Goal: Task Accomplishment & Management: Use online tool/utility

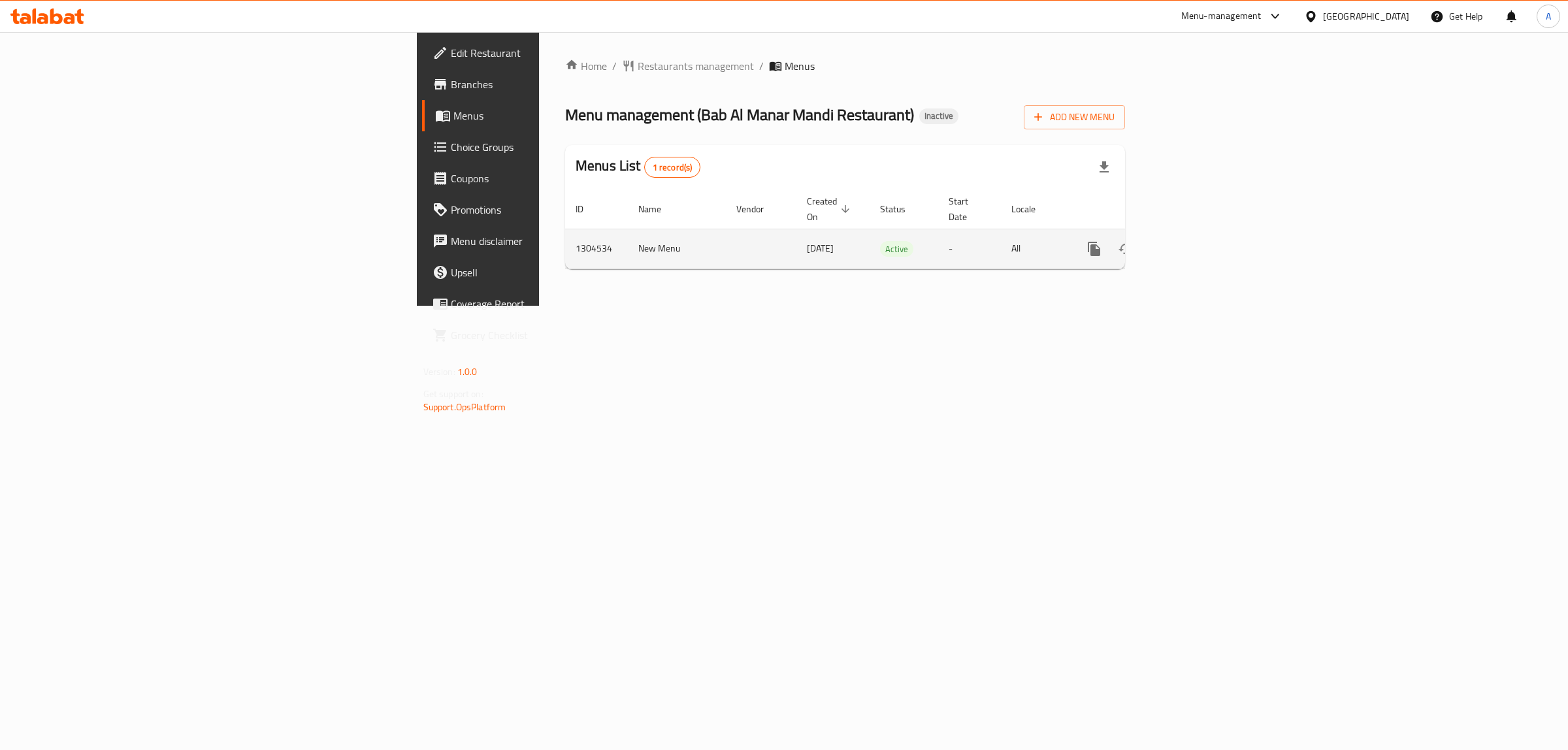
click at [1196, 241] on icon "enhanced table" at bounding box center [1188, 249] width 16 height 16
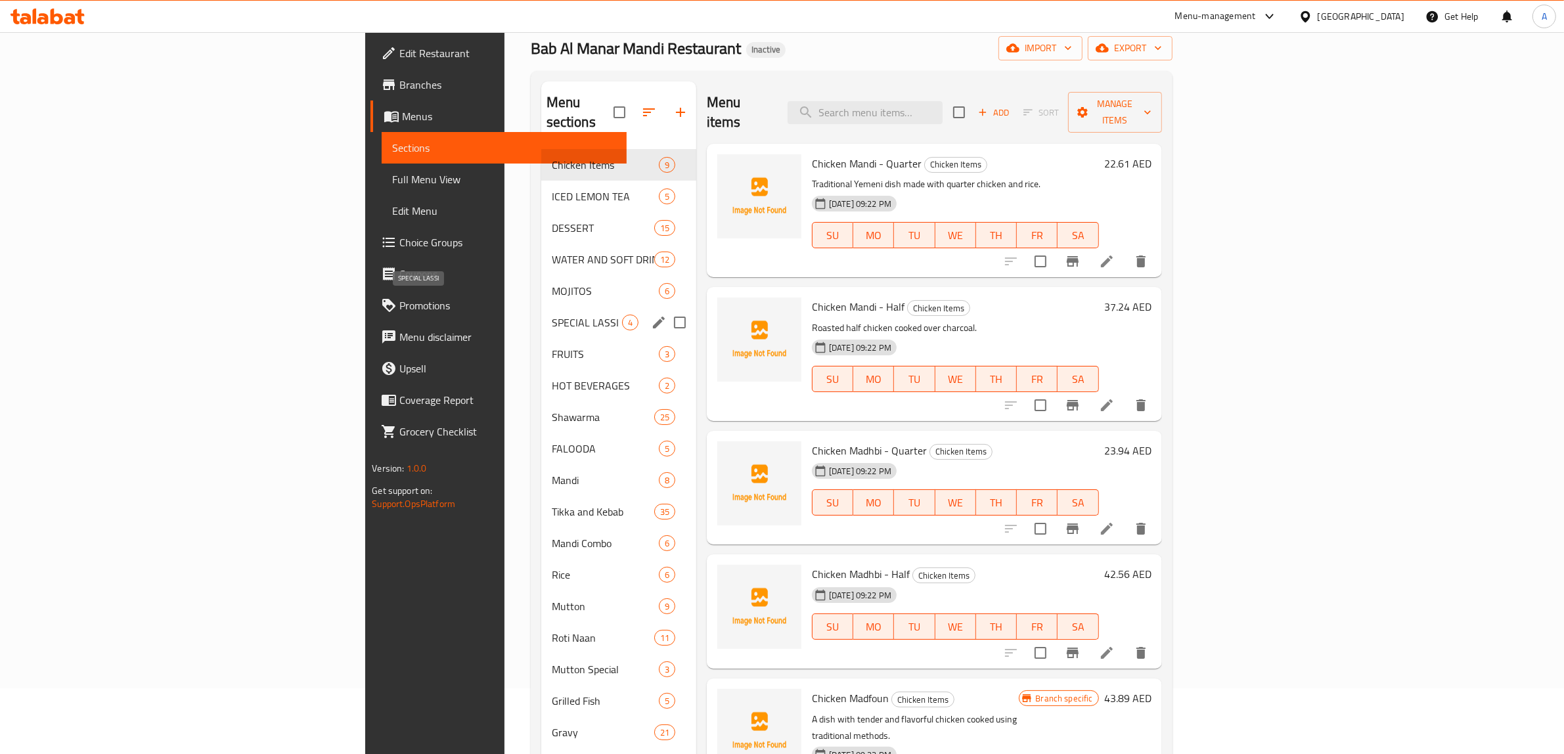
scroll to position [164, 0]
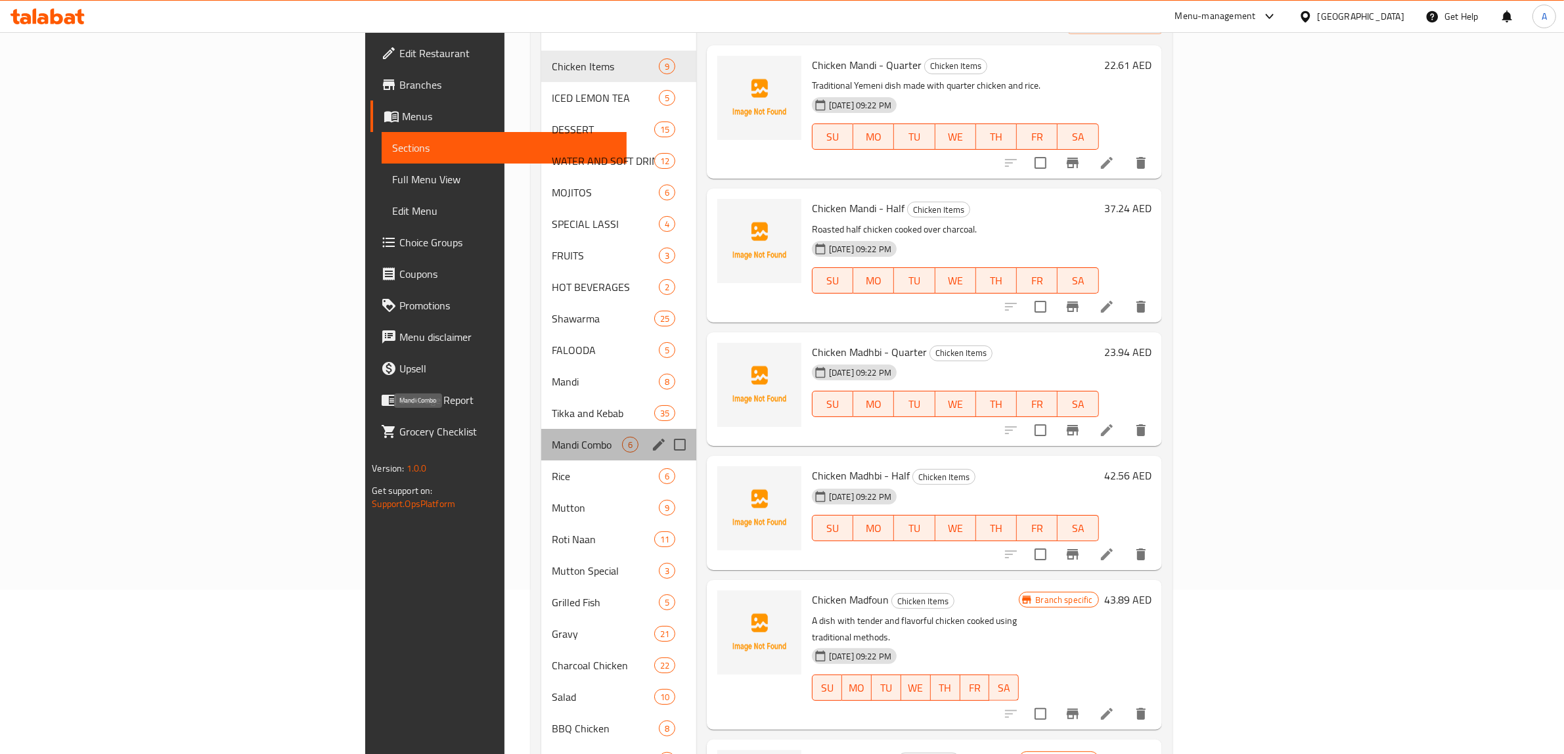
click at [552, 437] on span "Mandi Combo" at bounding box center [587, 445] width 70 height 16
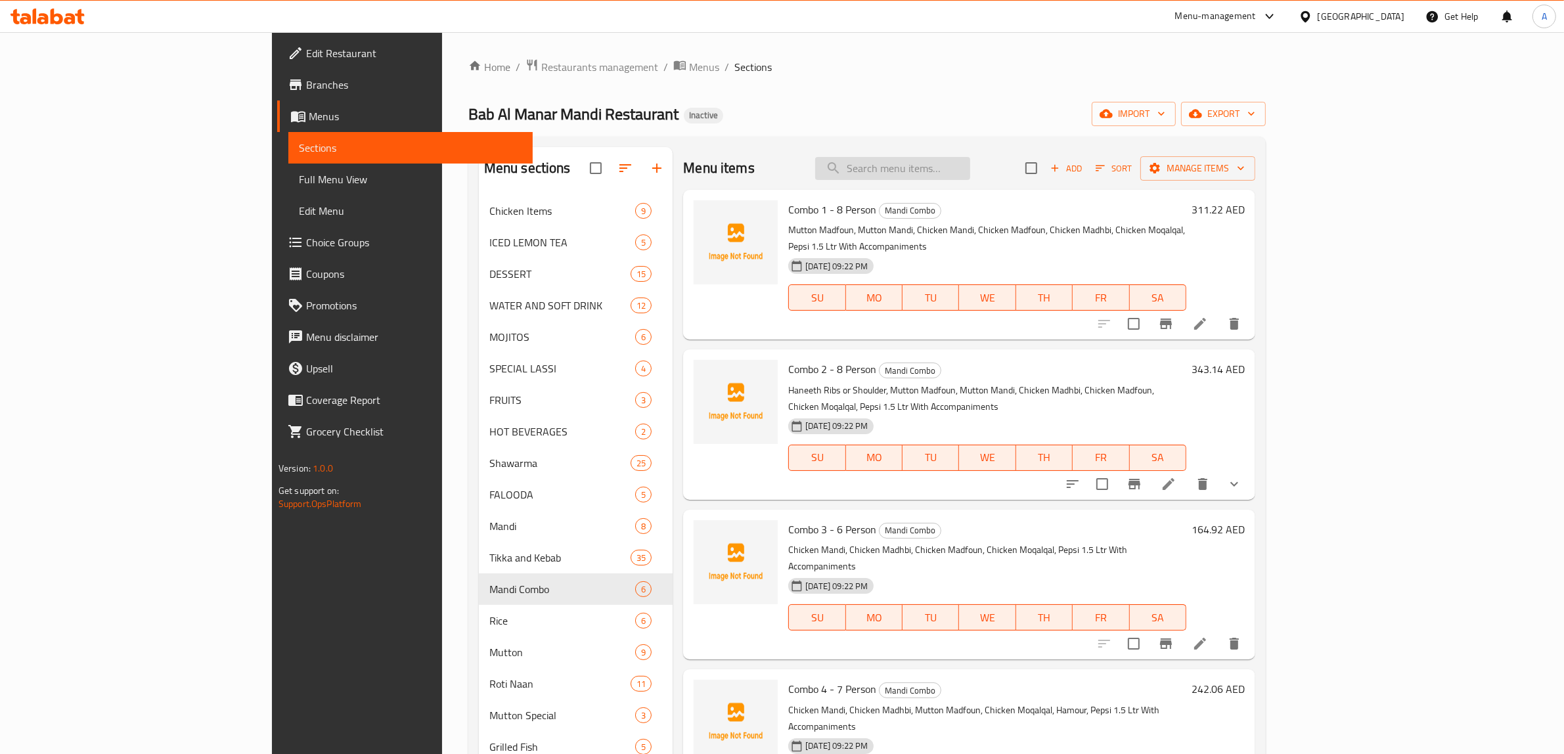
click at [970, 166] on input "search" at bounding box center [892, 168] width 155 height 23
paste input "CHICKEN MANDI -Q"
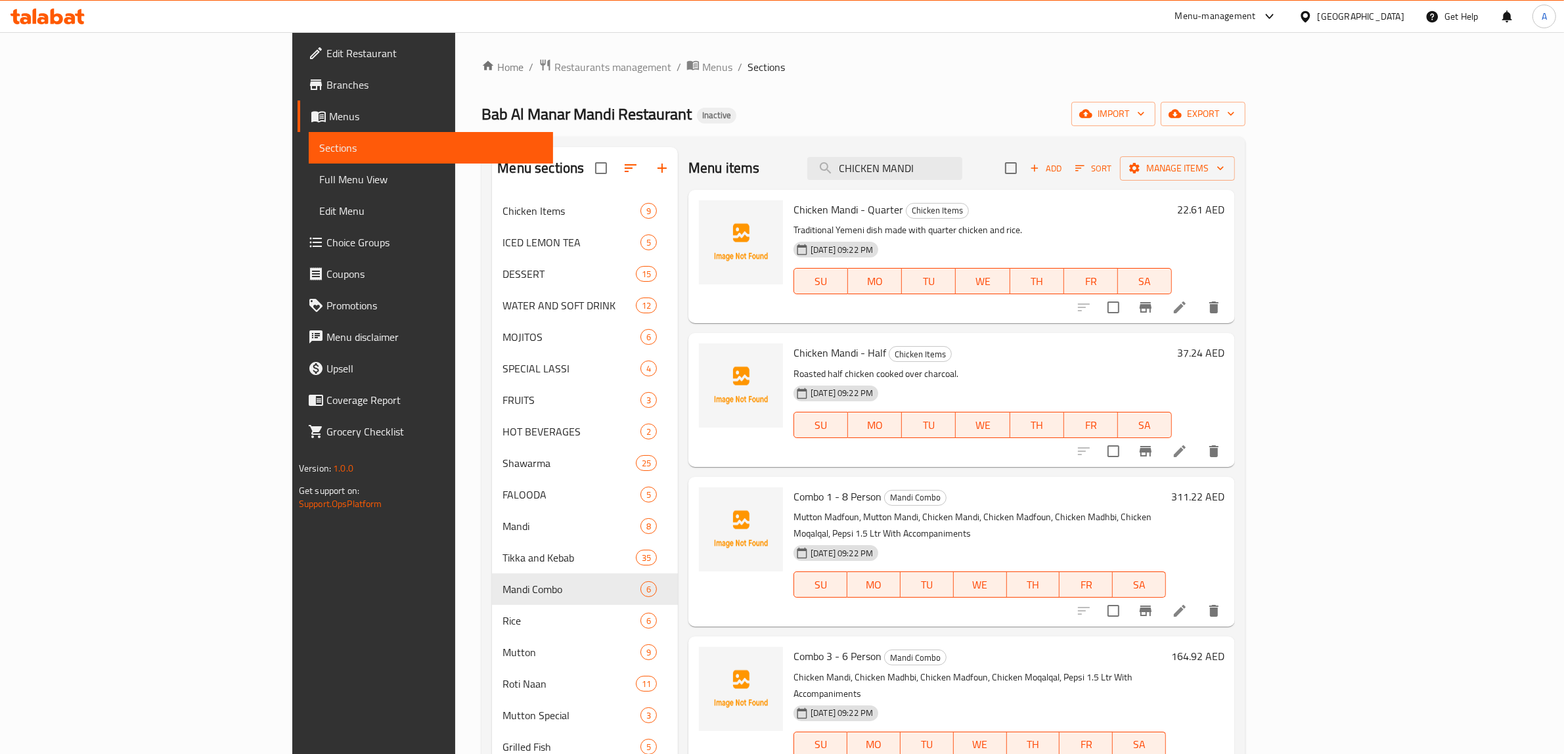
click at [943, 76] on ol "Home / Restaurants management / Menus / Sections" at bounding box center [864, 66] width 764 height 17
click at [1098, 235] on p "Traditional Yemeni dish made with quarter chicken and rice." at bounding box center [983, 230] width 378 height 16
click at [962, 161] on input "CHICKEN MANDI" at bounding box center [884, 168] width 155 height 23
paste input "Fish Grill-Sea Bream WITH (Mandi Rice or kuboos)"
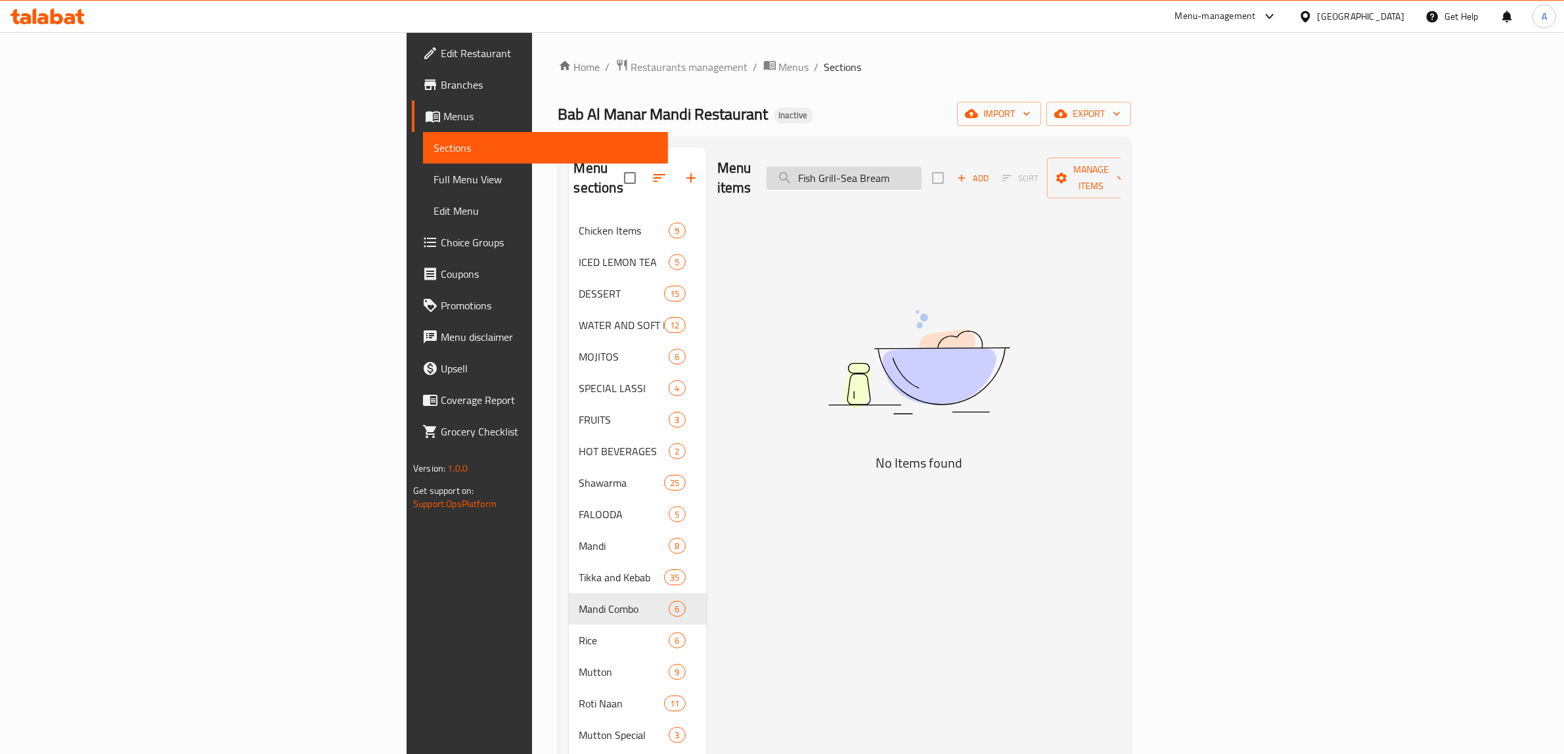
click at [922, 171] on input "Fish Grill-Sea Bream" at bounding box center [844, 178] width 155 height 23
drag, startPoint x: 987, startPoint y: 166, endPoint x: 1081, endPoint y: 166, distance: 93.3
click at [1081, 166] on div "Menu items Fish Grill Sea Bream Add Sort Manage items" at bounding box center [918, 178] width 403 height 62
type input "Fish Grill"
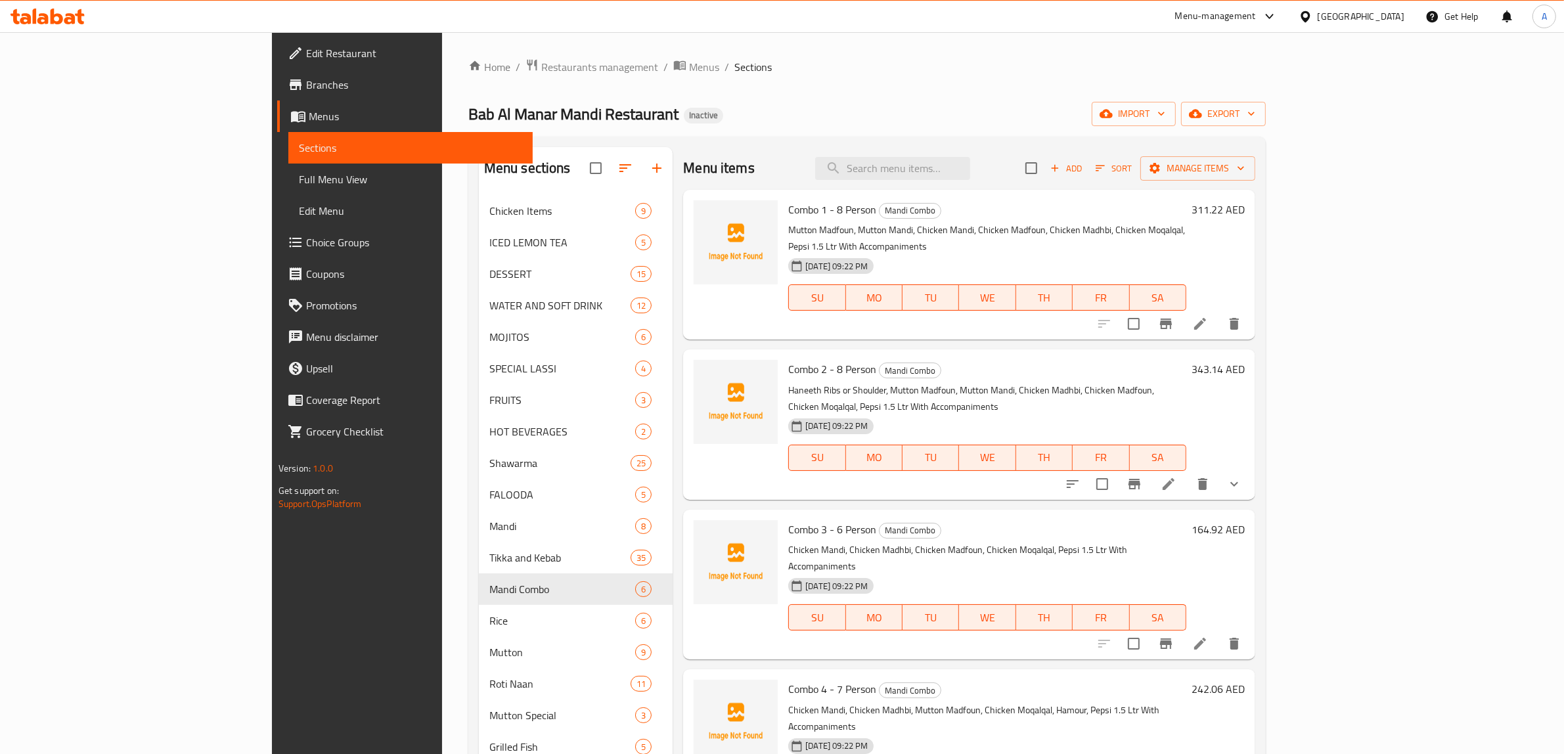
click at [299, 177] on span "Full Menu View" at bounding box center [411, 179] width 224 height 16
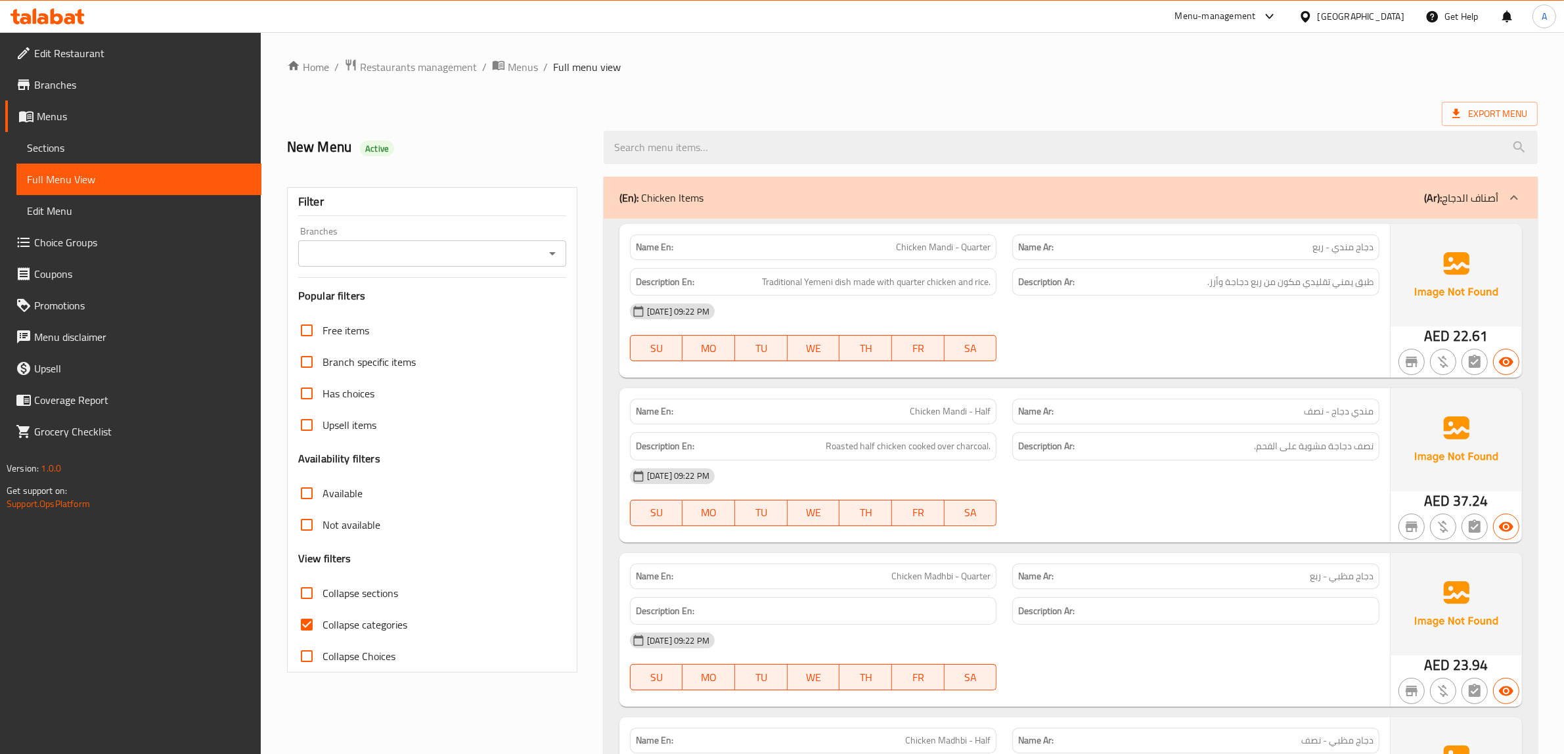
click at [332, 629] on span "Collapse categories" at bounding box center [365, 625] width 85 height 16
click at [323, 629] on input "Collapse categories" at bounding box center [307, 625] width 32 height 32
checkbox input "false"
click at [792, 72] on ol "Home / Restaurants management / Menus / Full menu view" at bounding box center [912, 66] width 1251 height 17
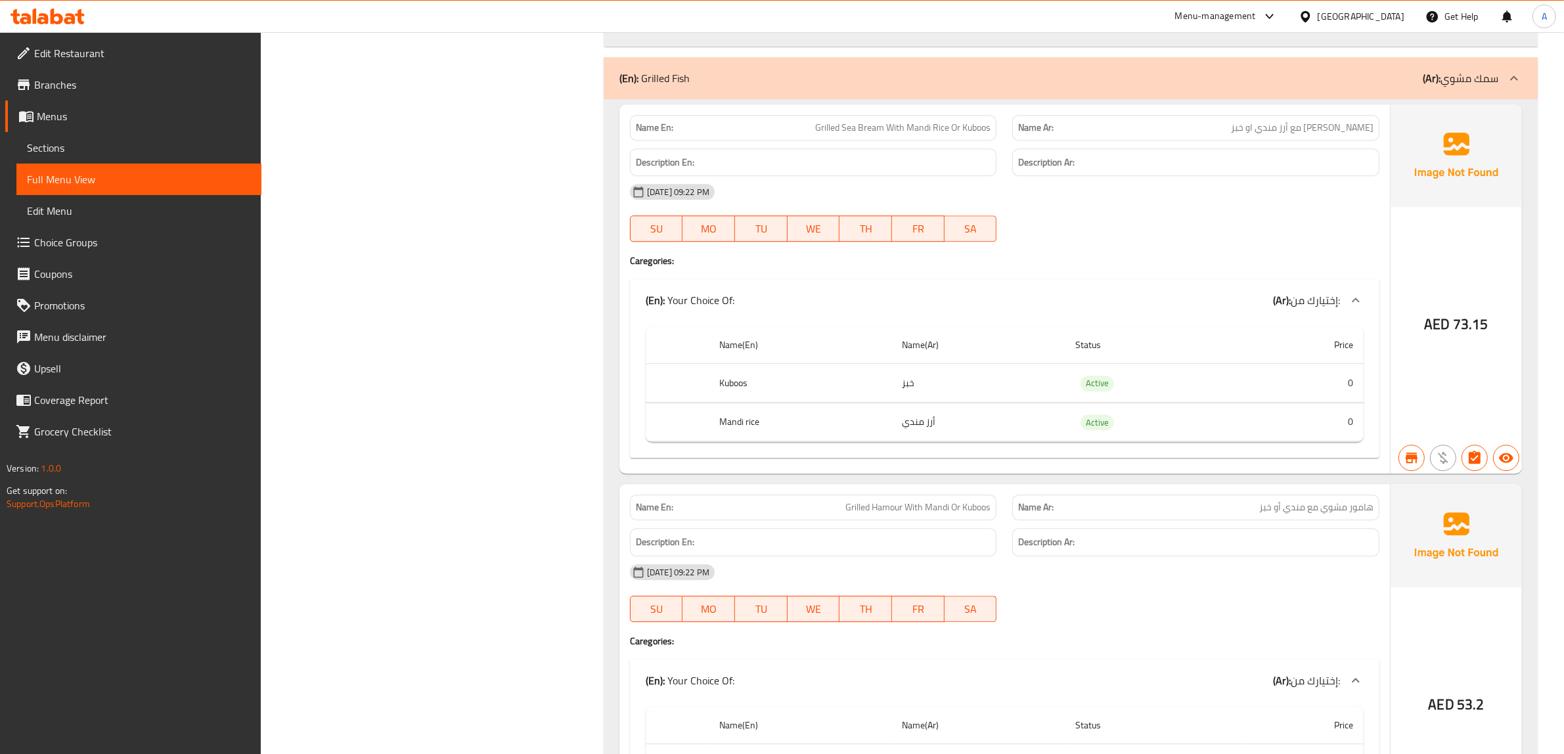
scroll to position [29883, 0]
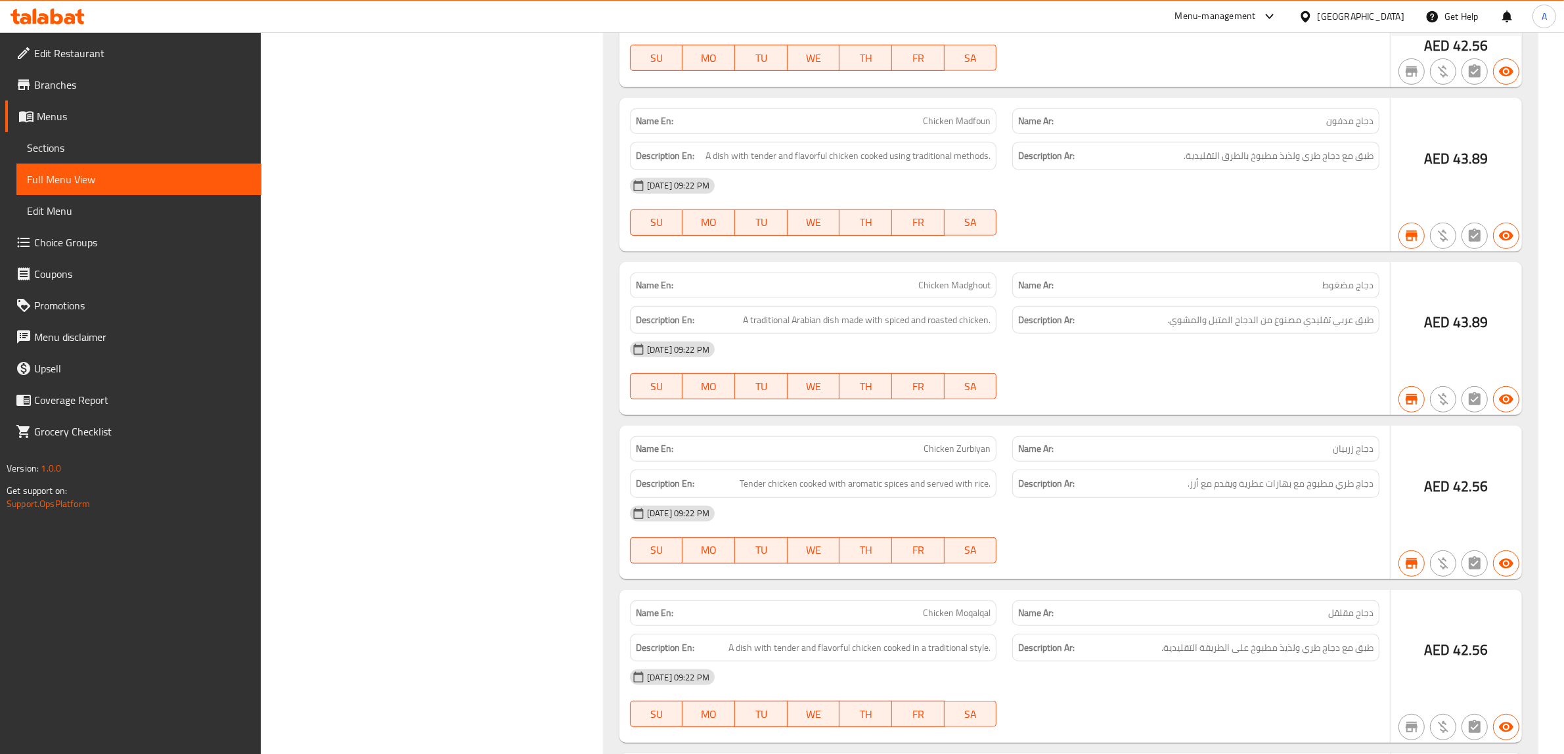
scroll to position [0, 0]
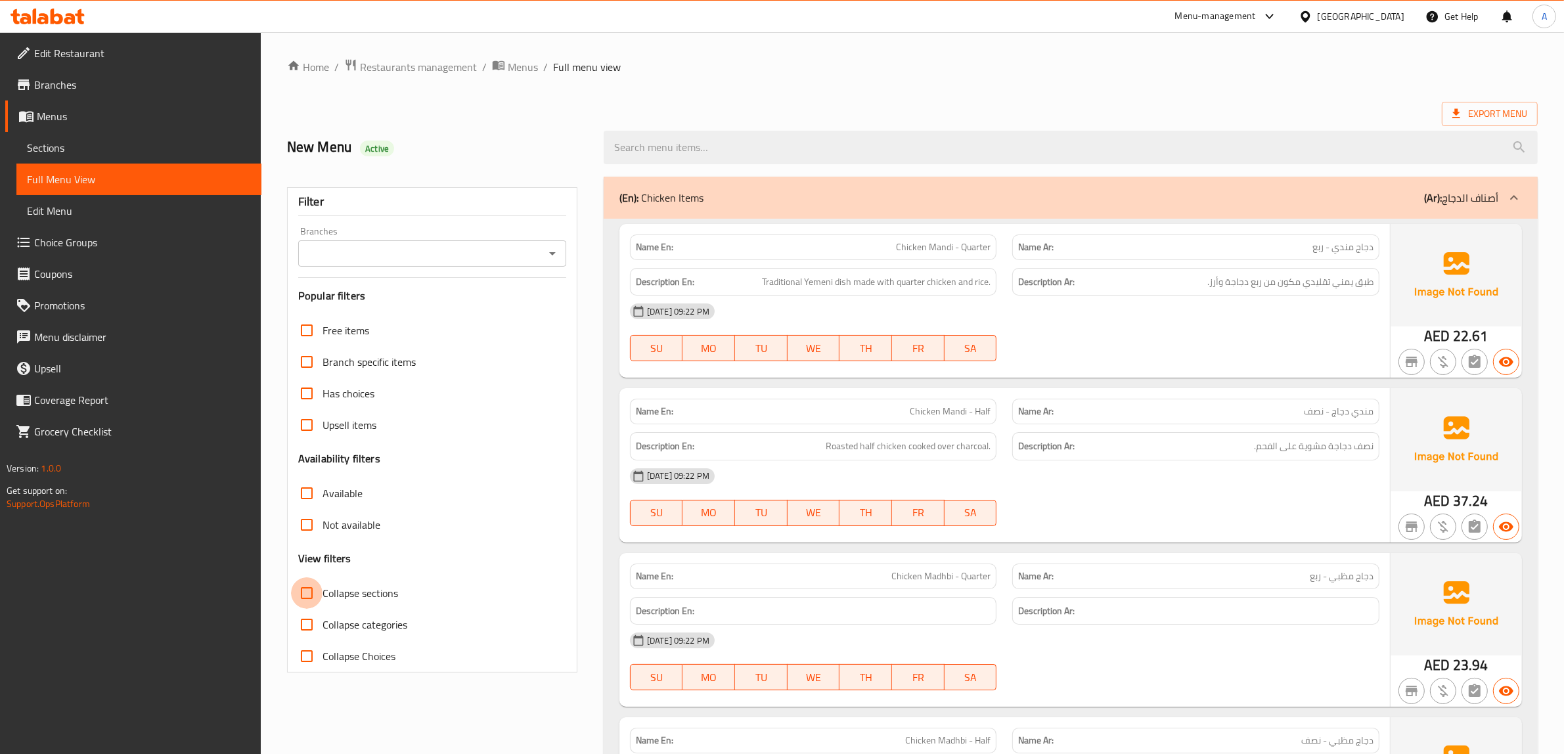
click at [322, 595] on input "Collapse sections" at bounding box center [307, 593] width 32 height 32
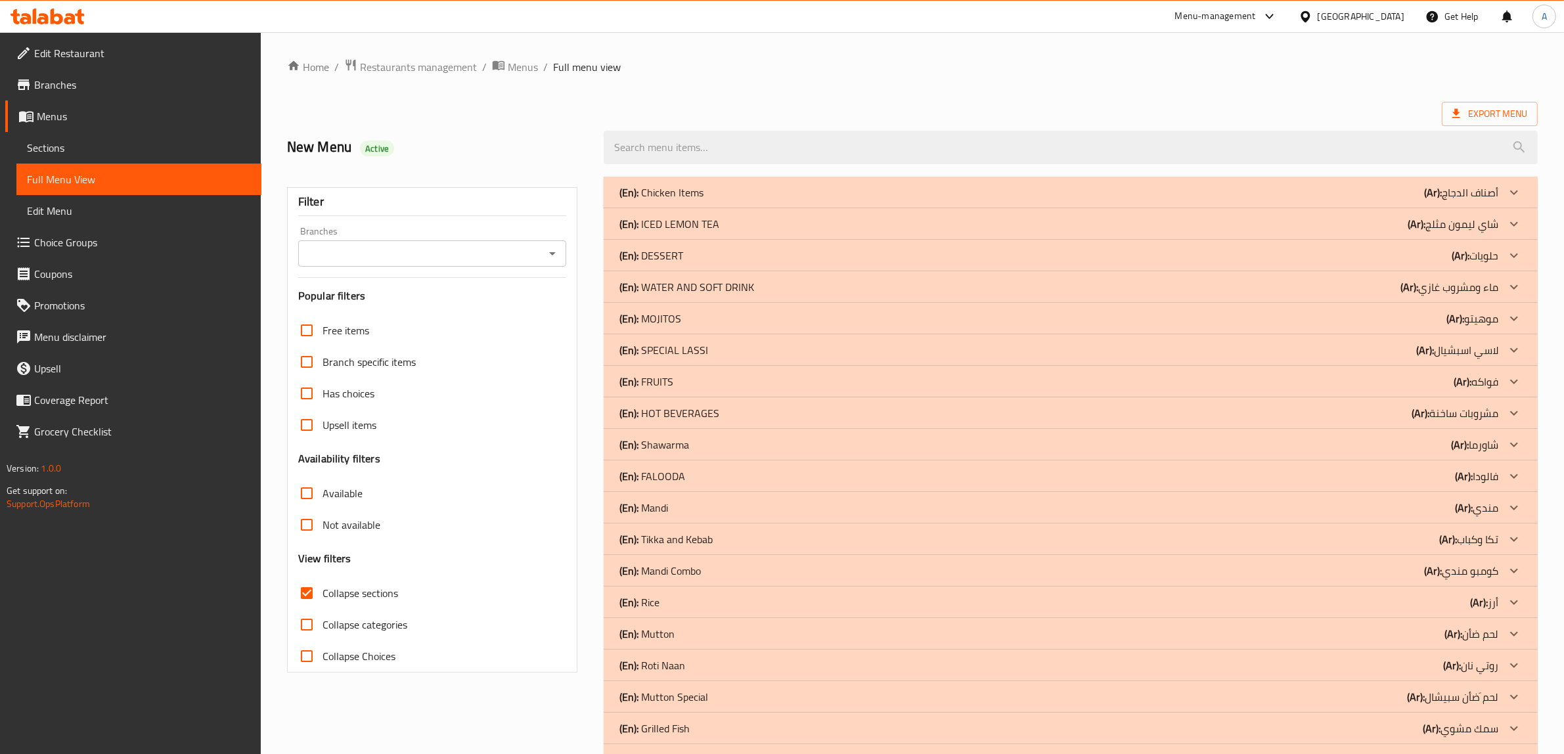
click at [737, 67] on ol "Home / Restaurants management / Menus / Full menu view" at bounding box center [912, 66] width 1251 height 17
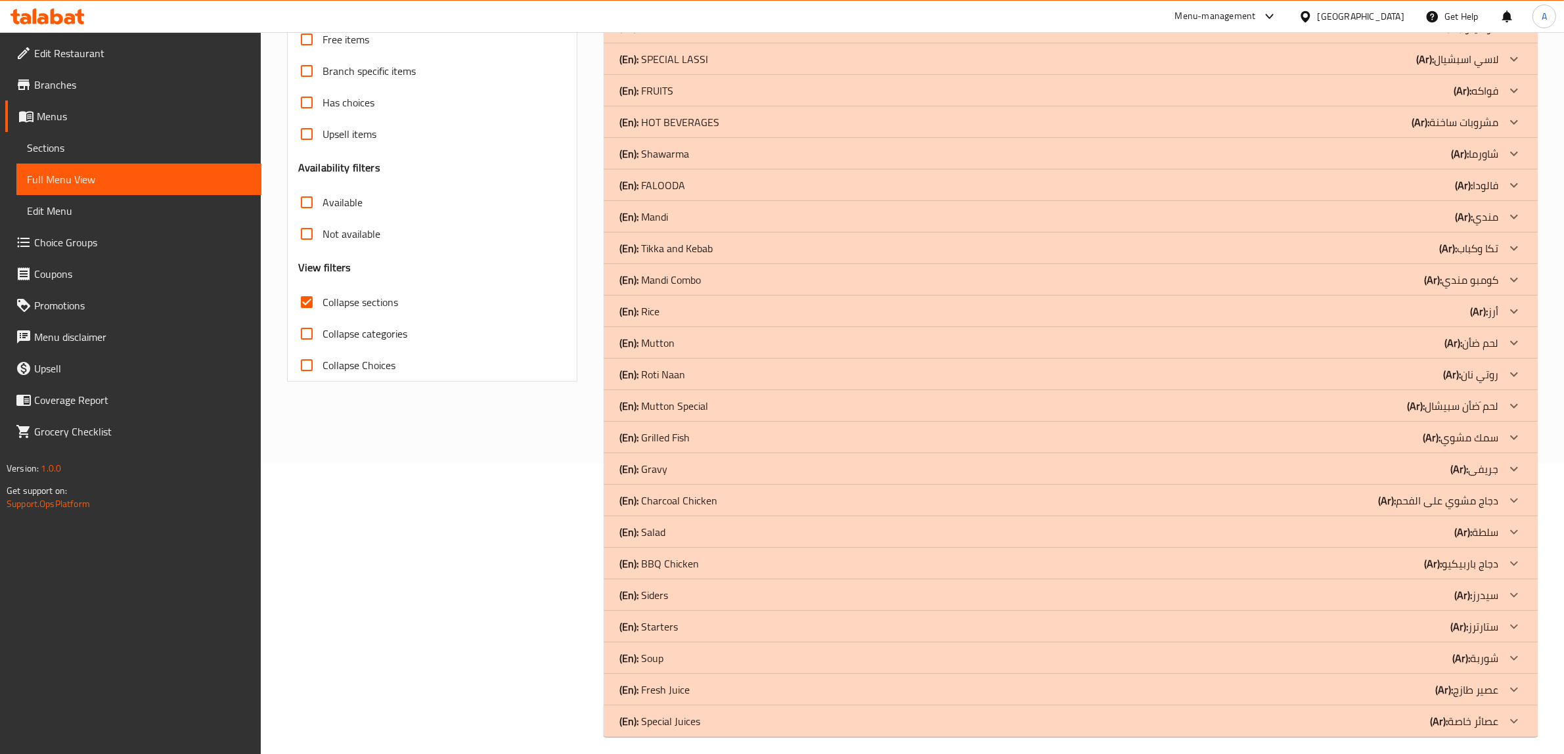
scroll to position [300, 0]
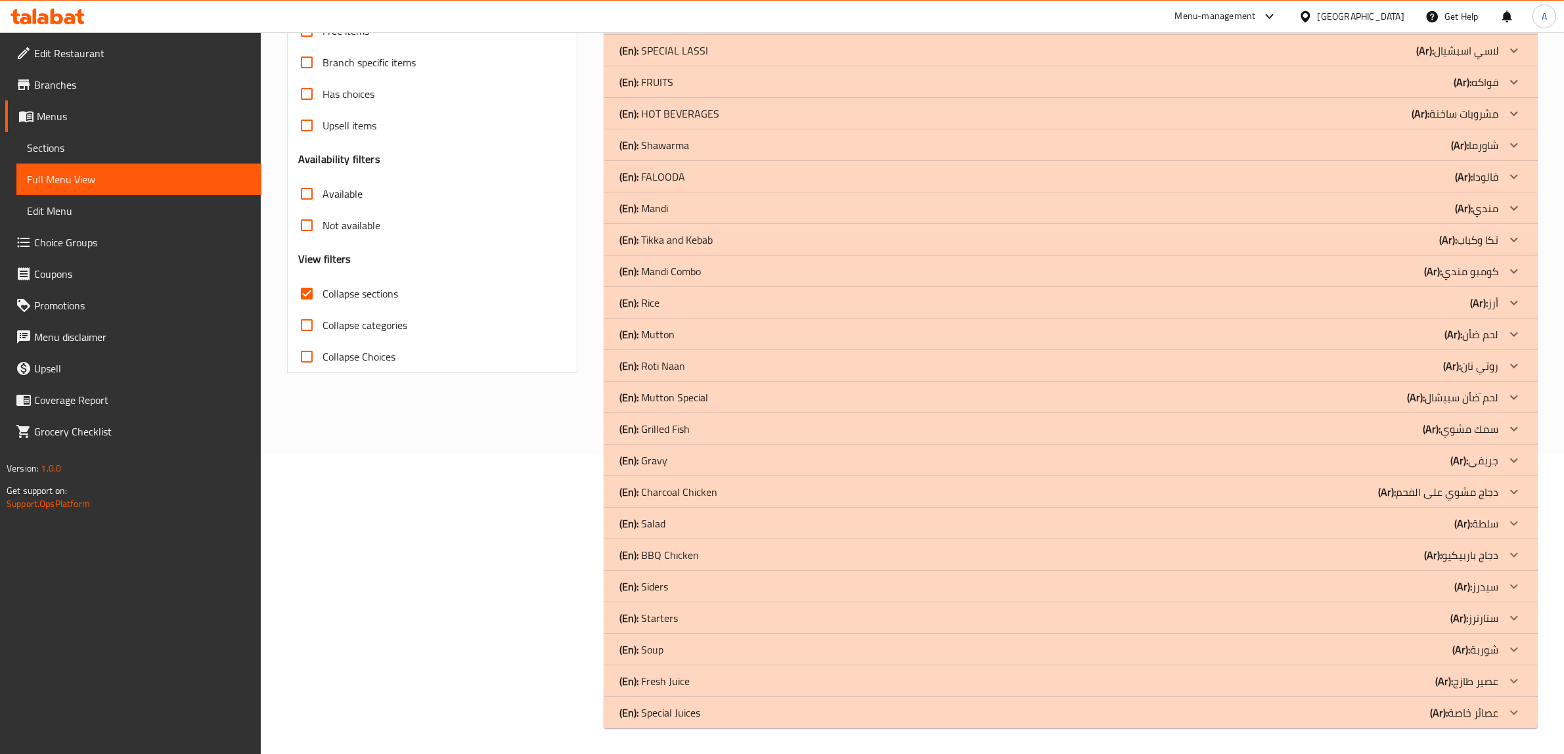
click at [544, 468] on div "Filter Branches Branches Popular filters Free items Branch specific items Has c…" at bounding box center [437, 302] width 317 height 867
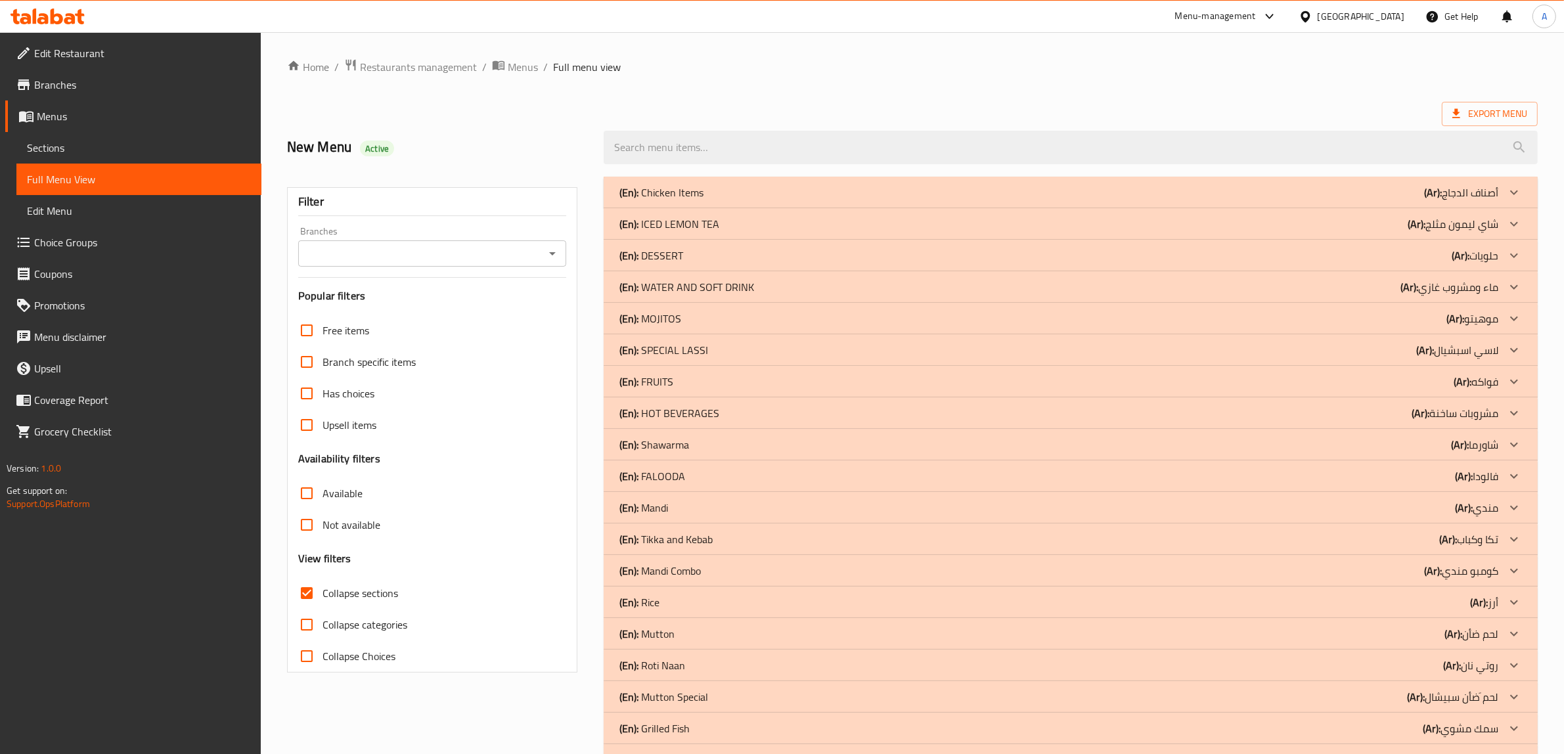
click at [316, 595] on input "Collapse sections" at bounding box center [307, 593] width 32 height 32
checkbox input "false"
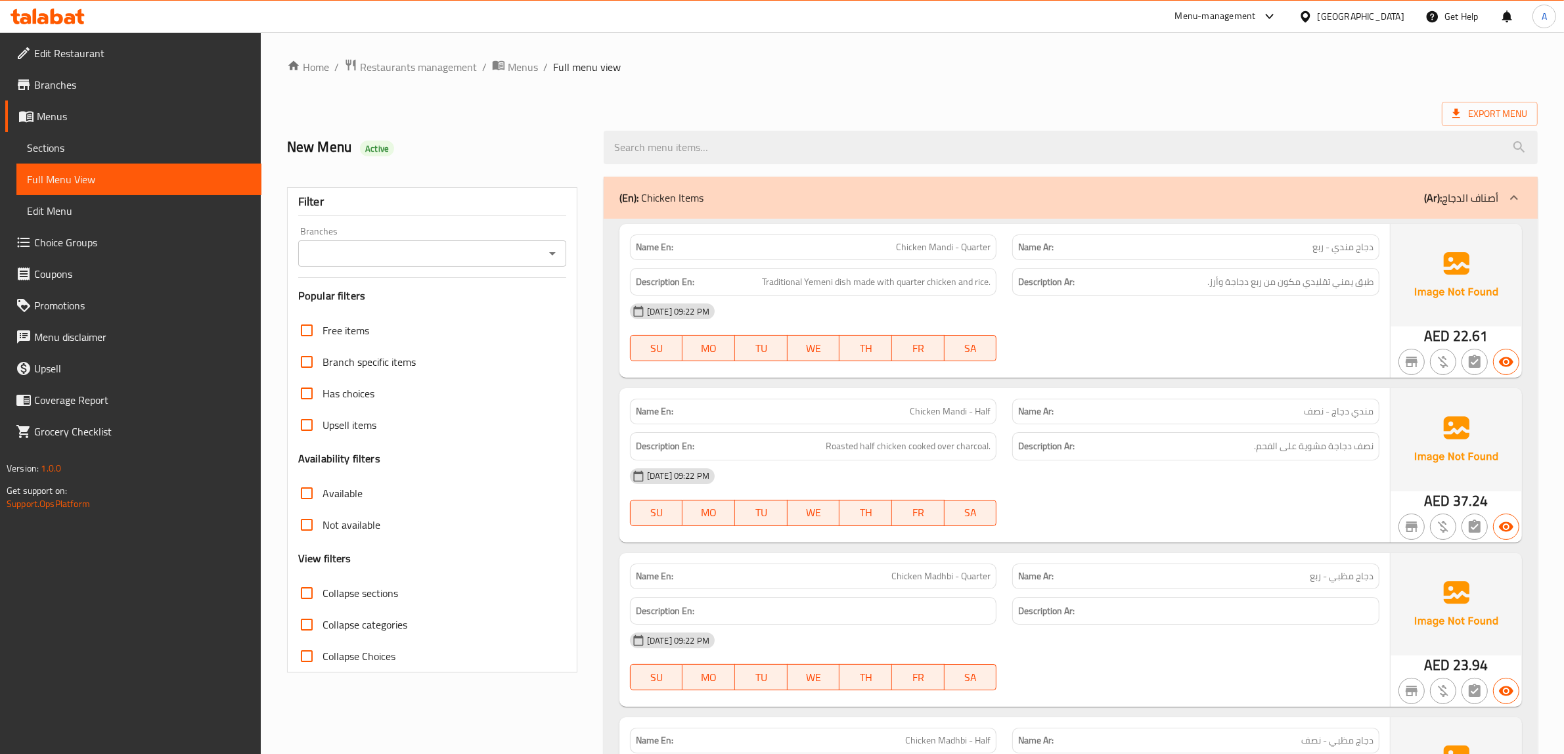
click at [718, 74] on ol "Home / Restaurants management / Menus / Full menu view" at bounding box center [912, 66] width 1251 height 17
click at [74, 150] on span "Sections" at bounding box center [139, 148] width 224 height 16
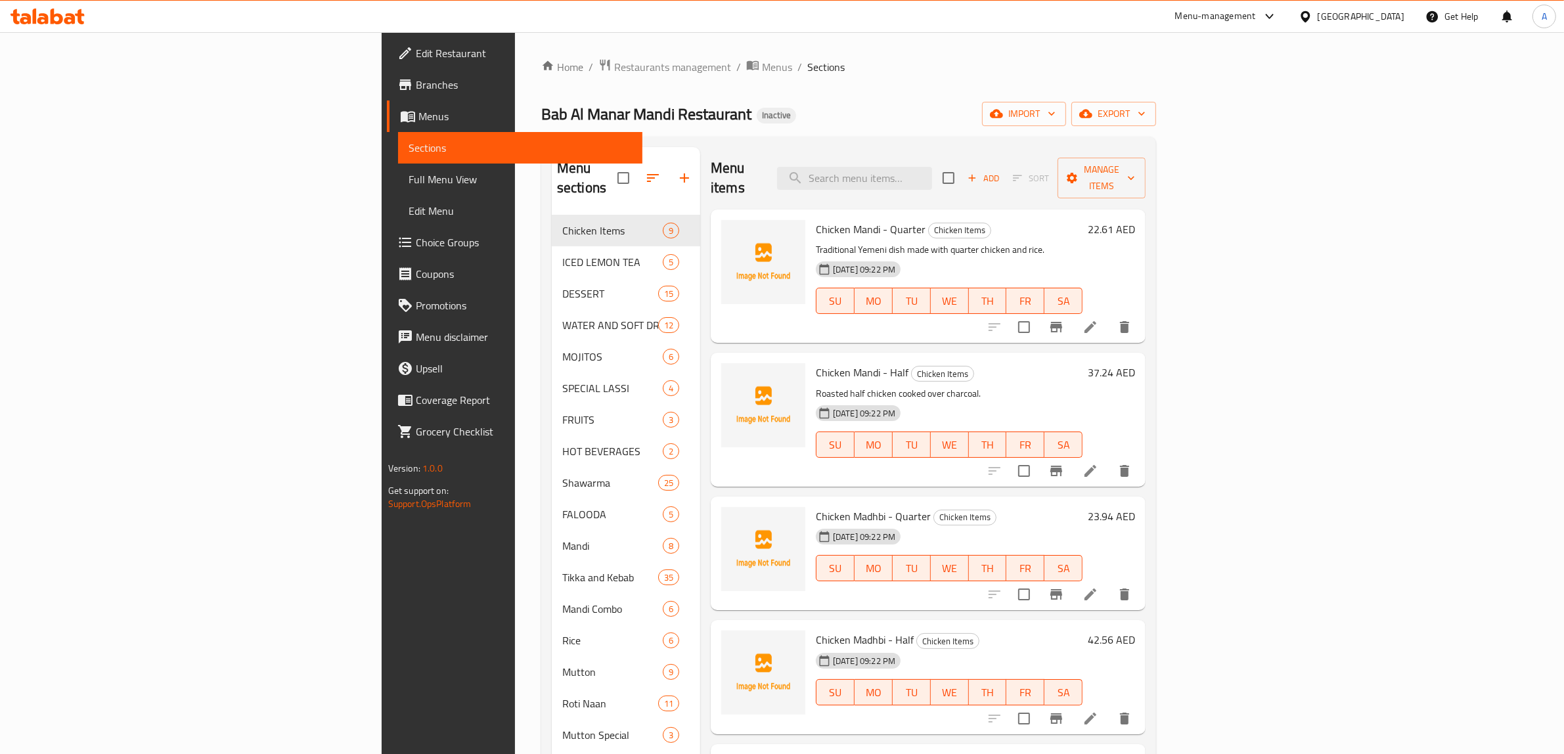
click at [929, 223] on span "Chicken Items" at bounding box center [960, 230] width 62 height 15
copy span "Chicken Items"
click at [932, 171] on input "search" at bounding box center [854, 178] width 155 height 23
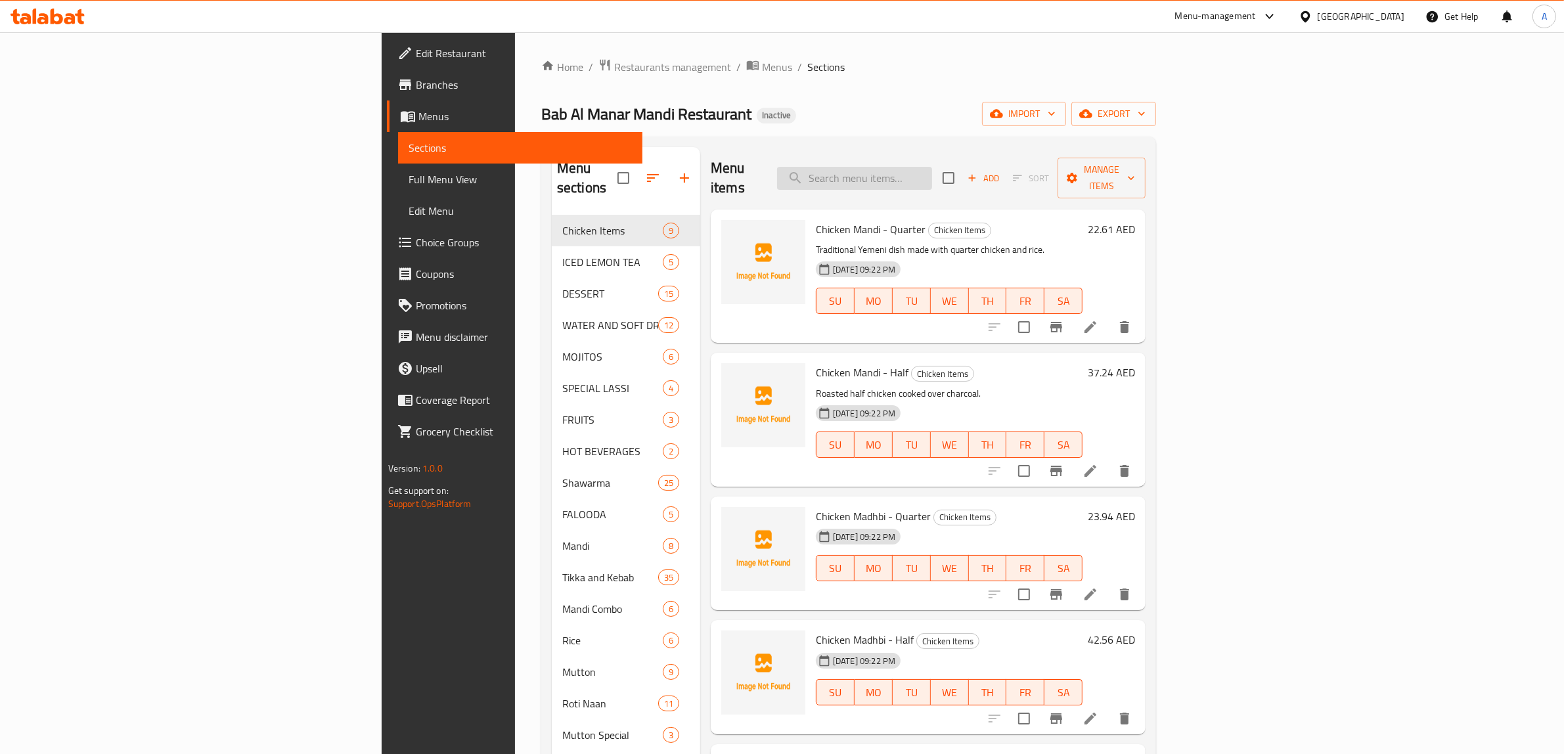
paste input "Thandoori Butter Rotti"
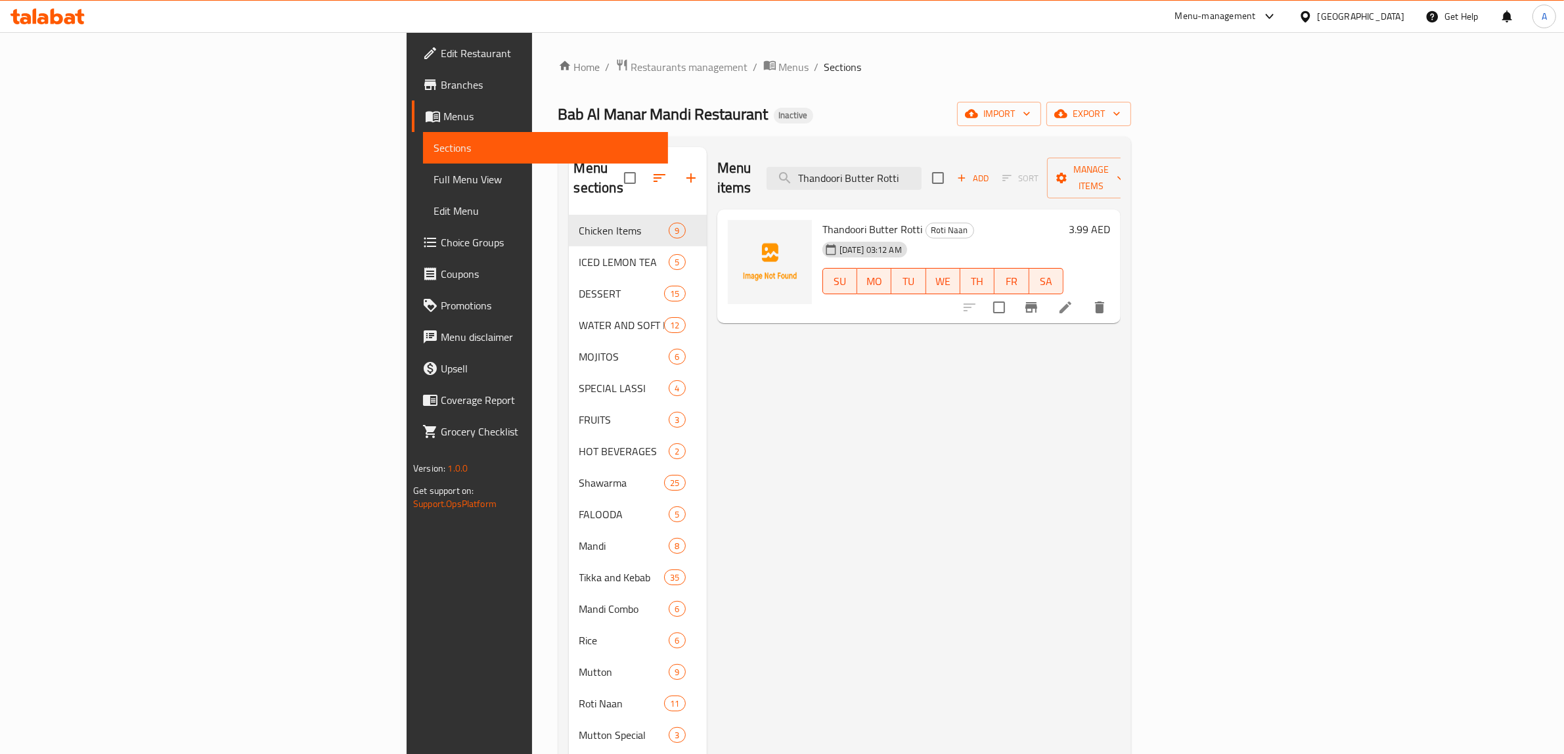
type input "Thandoori Butter Rotti"
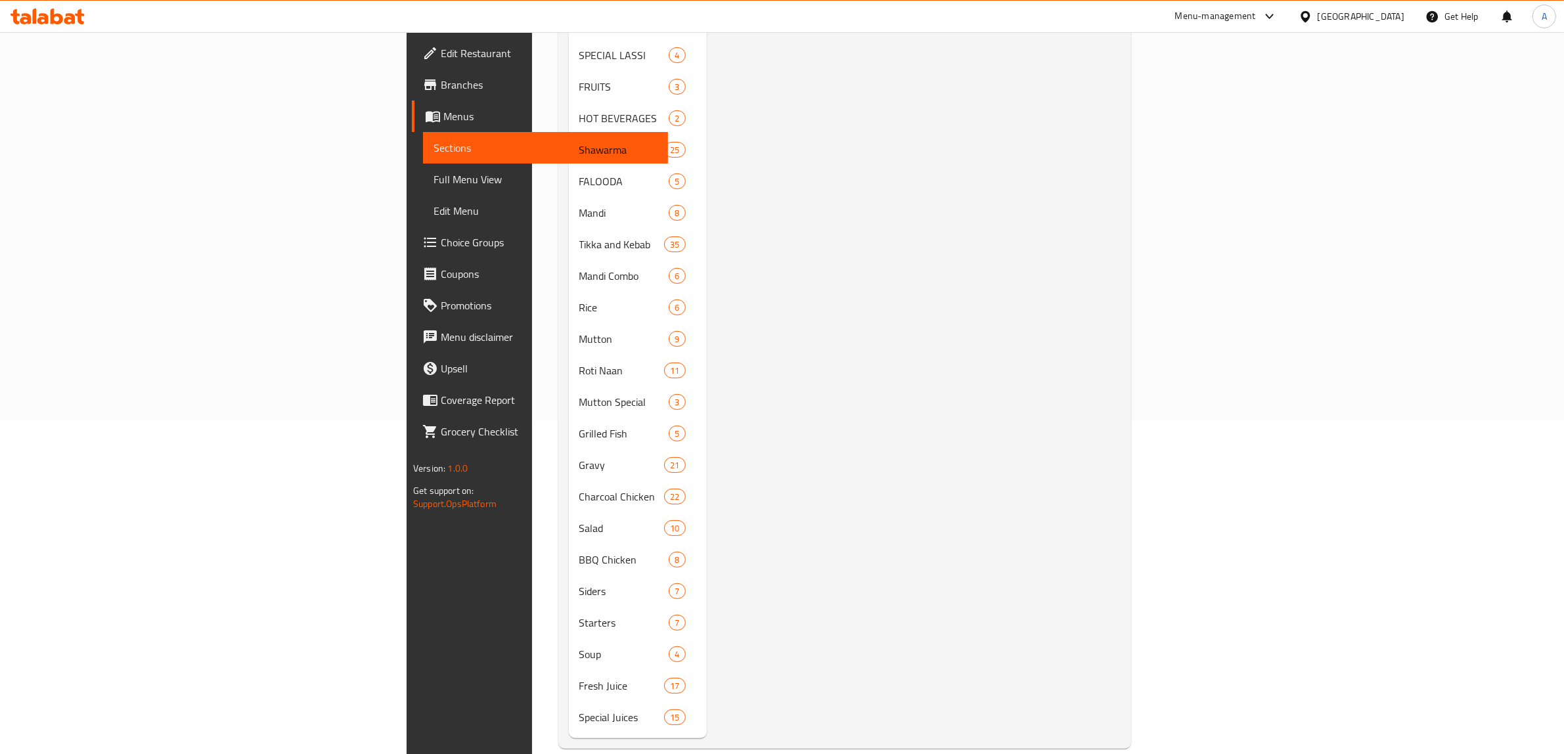
click at [707, 150] on div "Menu items Thandoori Butter Rotti Add Sort Manage items Thandoori Butter Rotti …" at bounding box center [914, 276] width 414 height 924
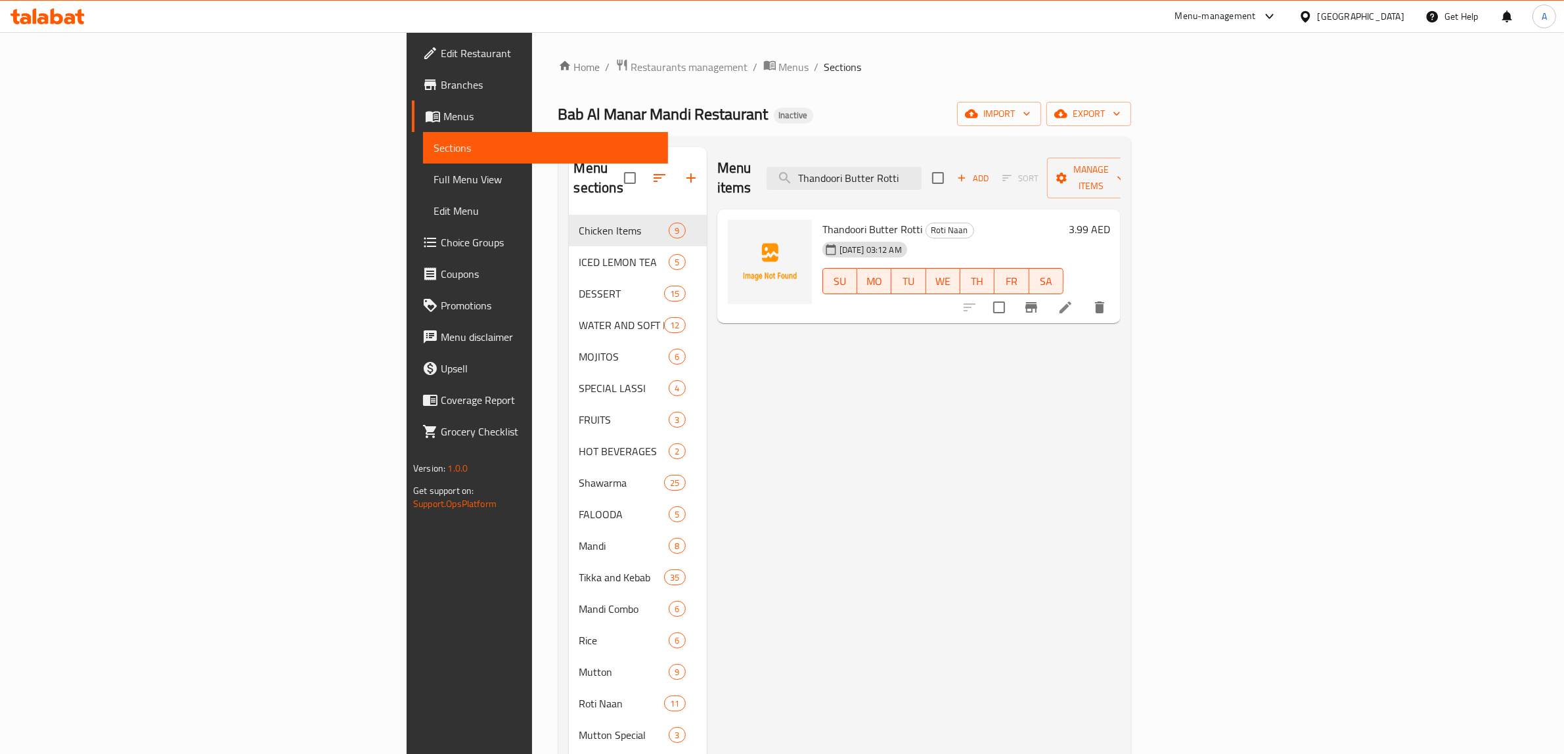
click at [532, 53] on div "Home / Restaurants management / Menus / Sections Bab Al Manar Mandi Restaurant …" at bounding box center [844, 570] width 625 height 1076
click at [631, 59] on span "Restaurants management" at bounding box center [689, 67] width 117 height 16
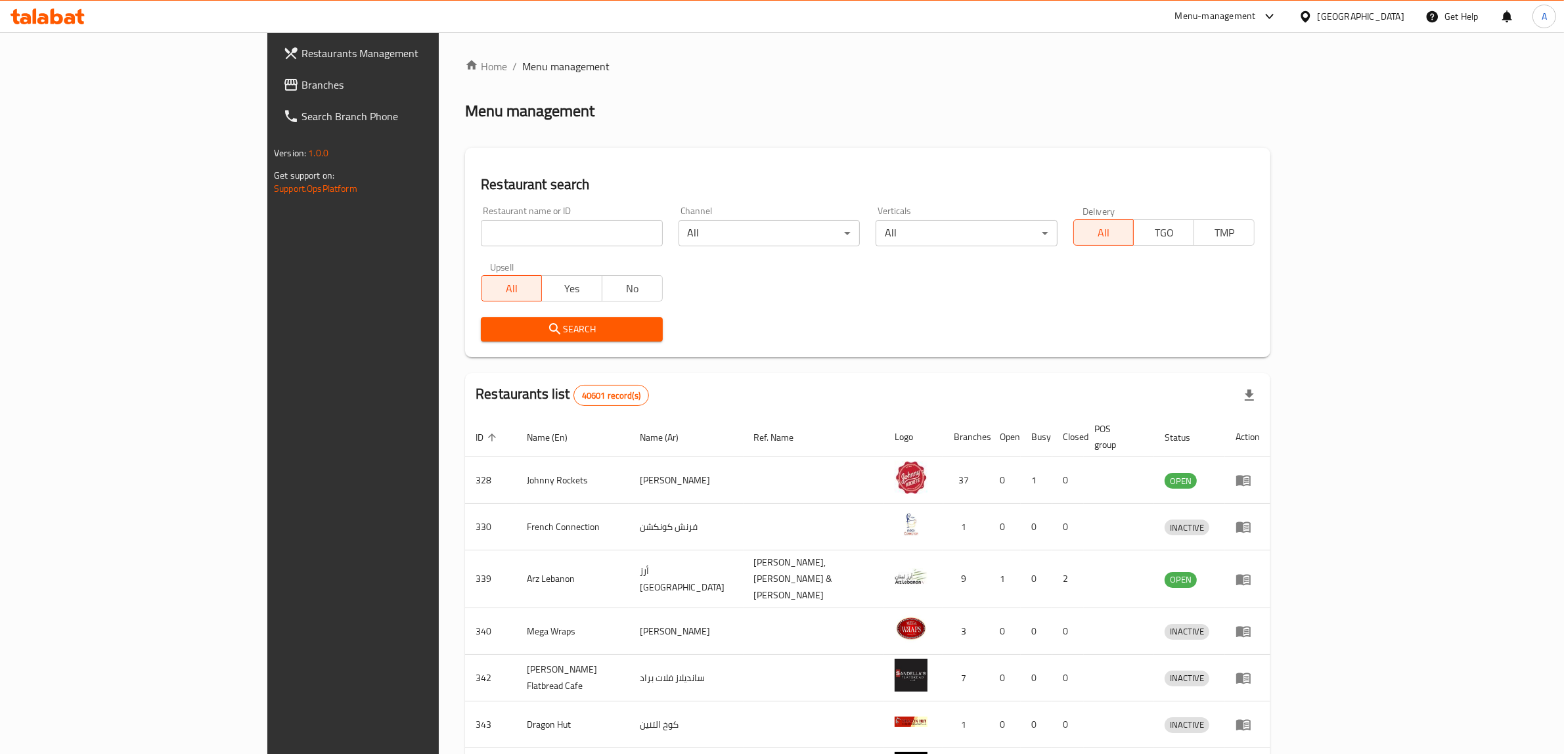
click at [273, 74] on link "Branches" at bounding box center [401, 85] width 256 height 32
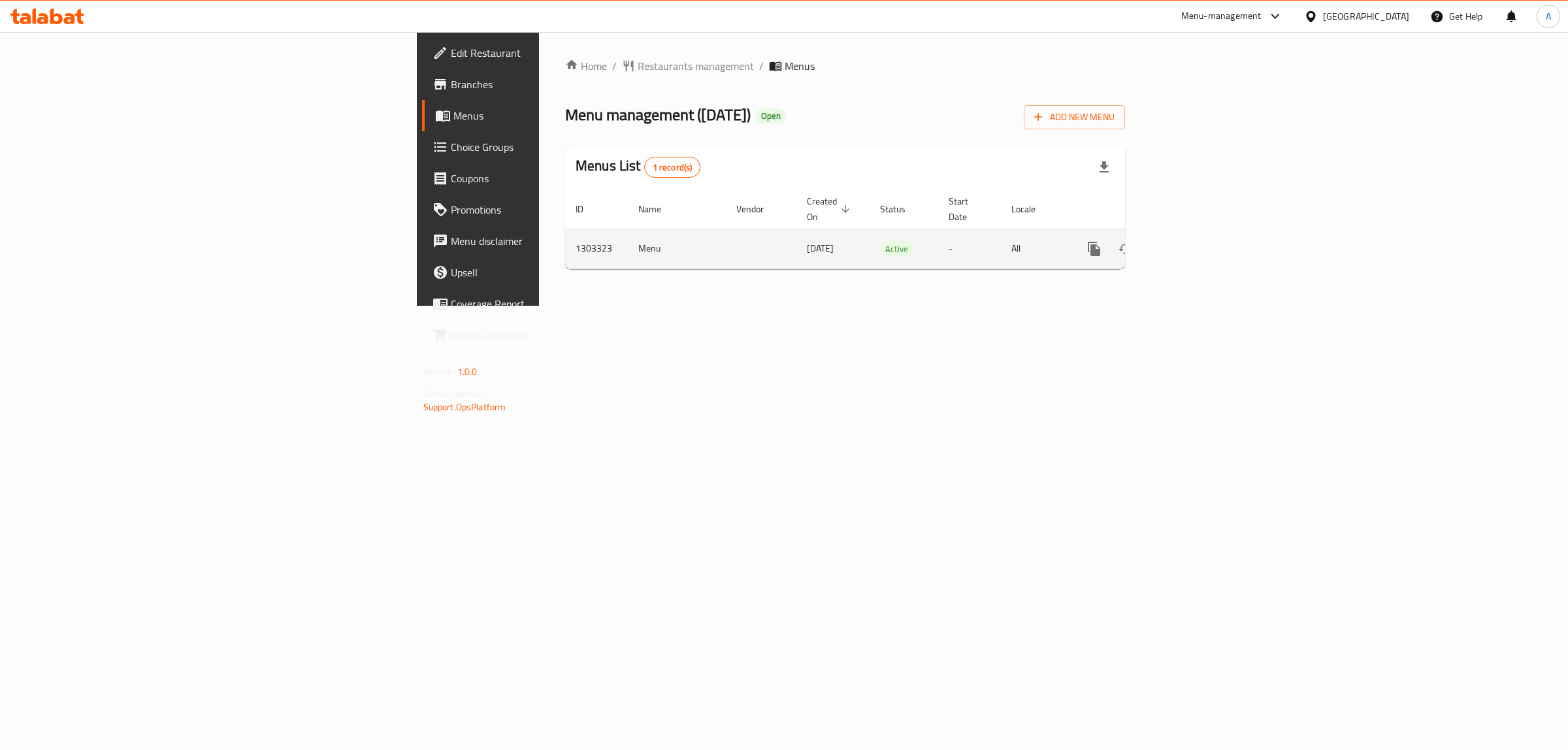
click at [1204, 243] on link "enhanced table" at bounding box center [1188, 250] width 32 height 32
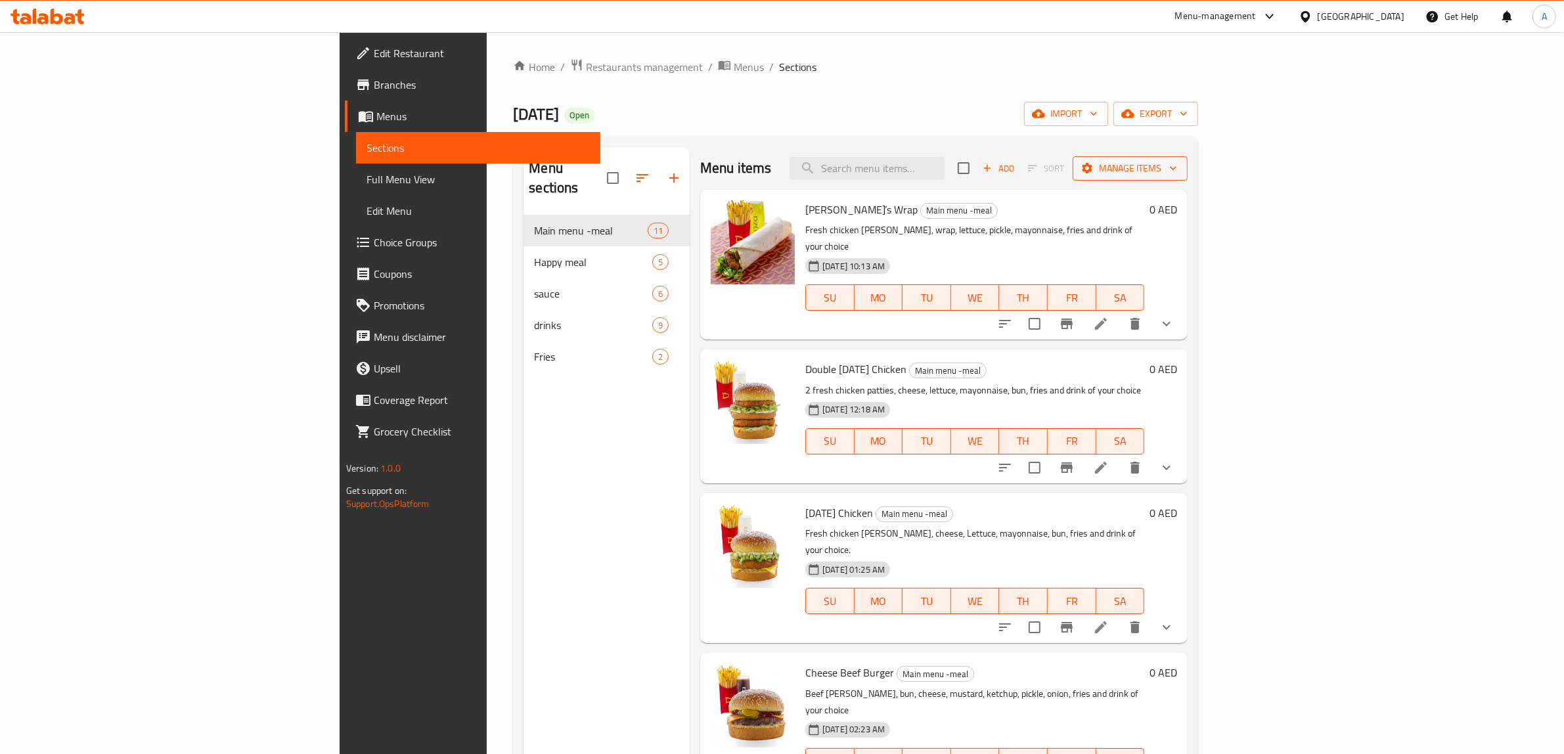
click at [1177, 174] on span "Manage items" at bounding box center [1130, 168] width 94 height 16
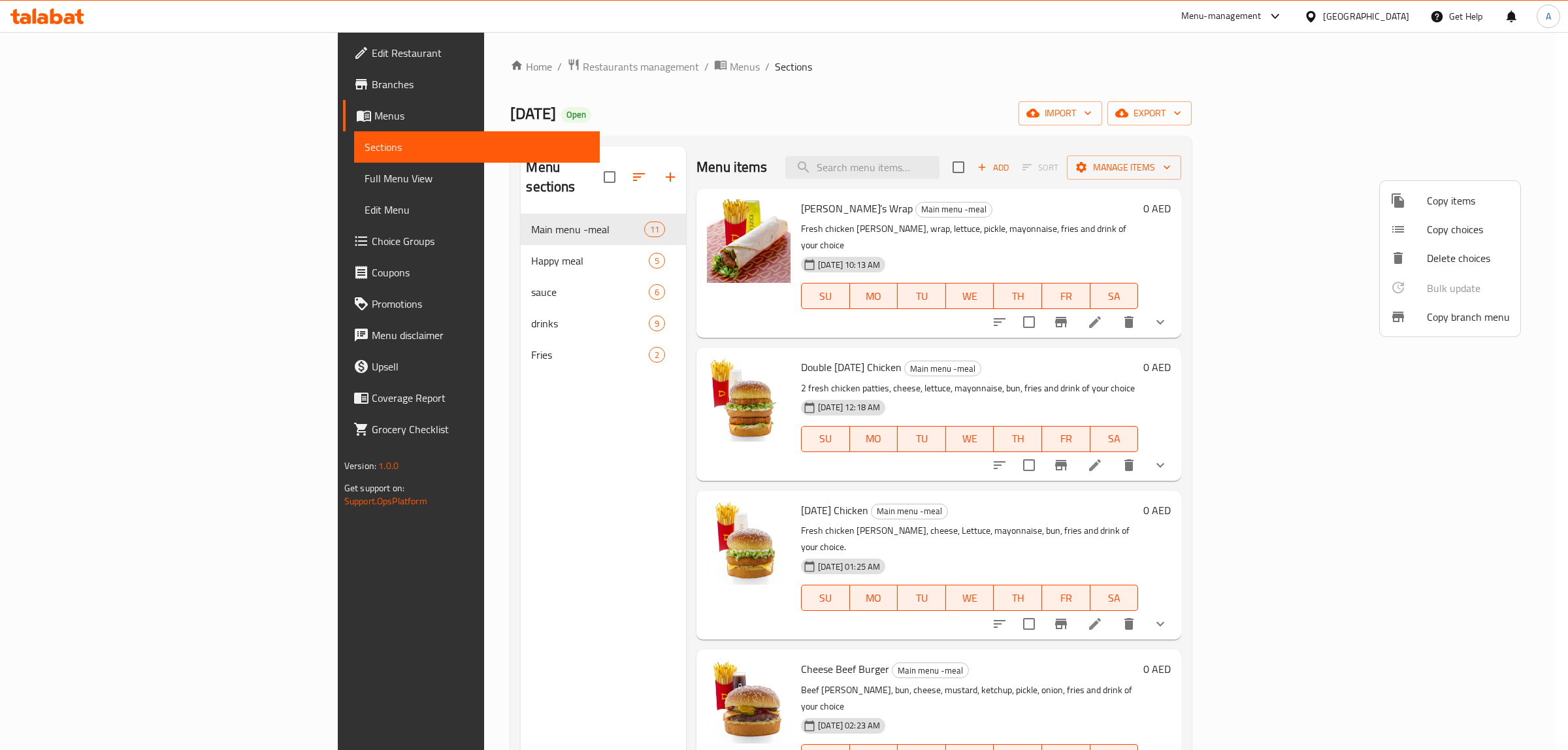
click at [1468, 311] on span "Copy branch menu" at bounding box center [1468, 317] width 83 height 16
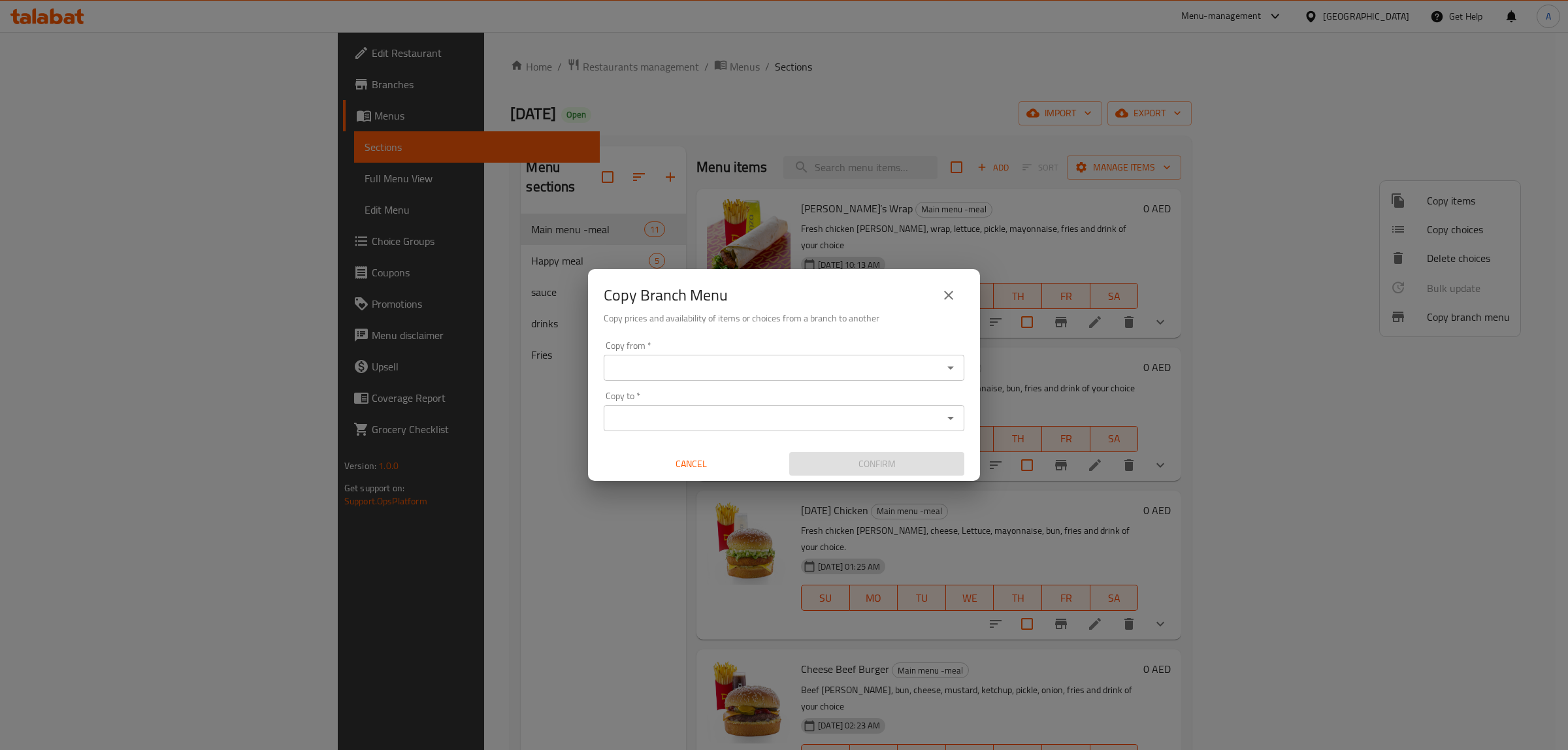
click at [653, 348] on div "Copy from   * Copy from *" at bounding box center [784, 361] width 361 height 40
click at [658, 360] on input "Copy from   *" at bounding box center [773, 368] width 331 height 18
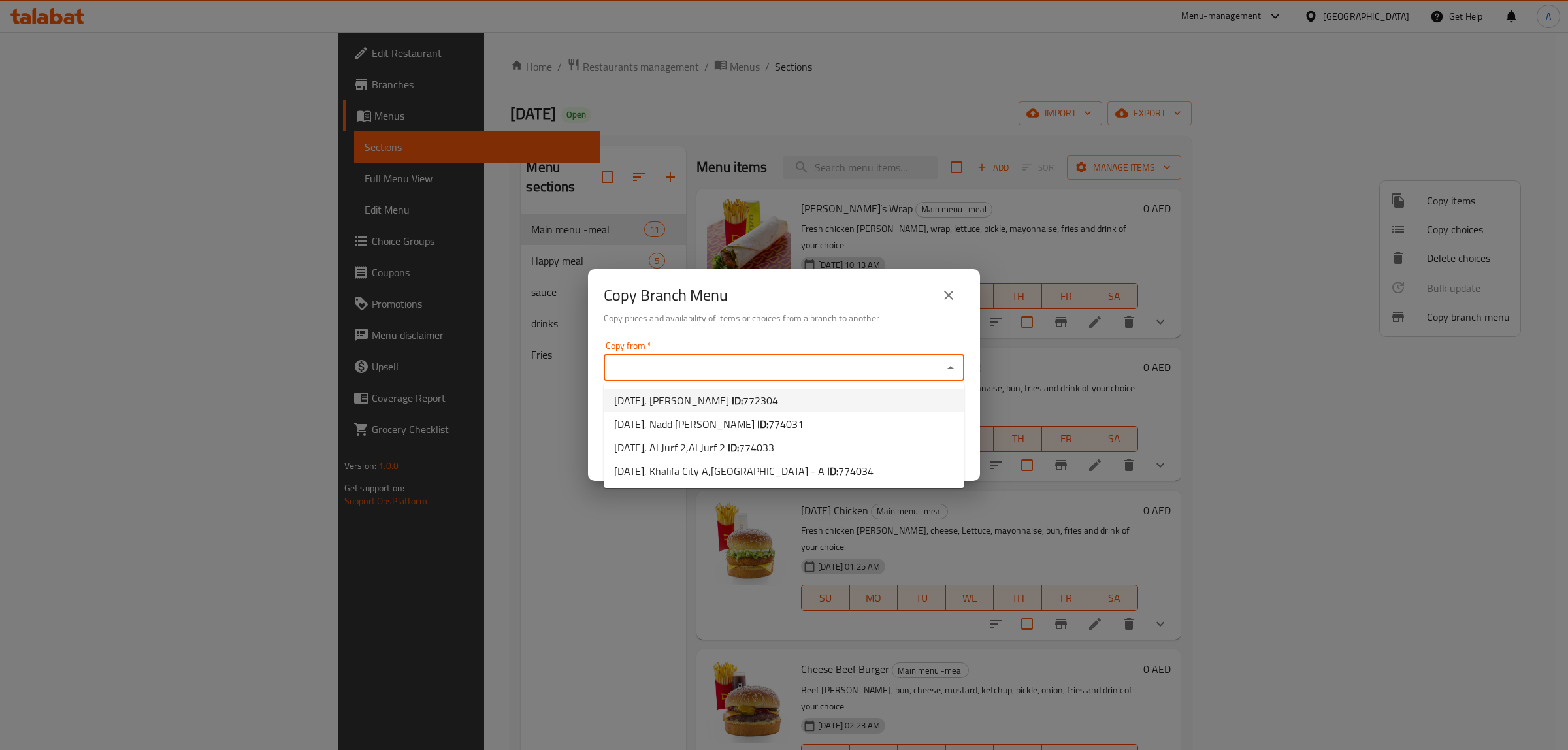
click at [732, 391] on b "ID:" at bounding box center [737, 401] width 11 height 20
type input "DANO, Falaj Hazzaa"
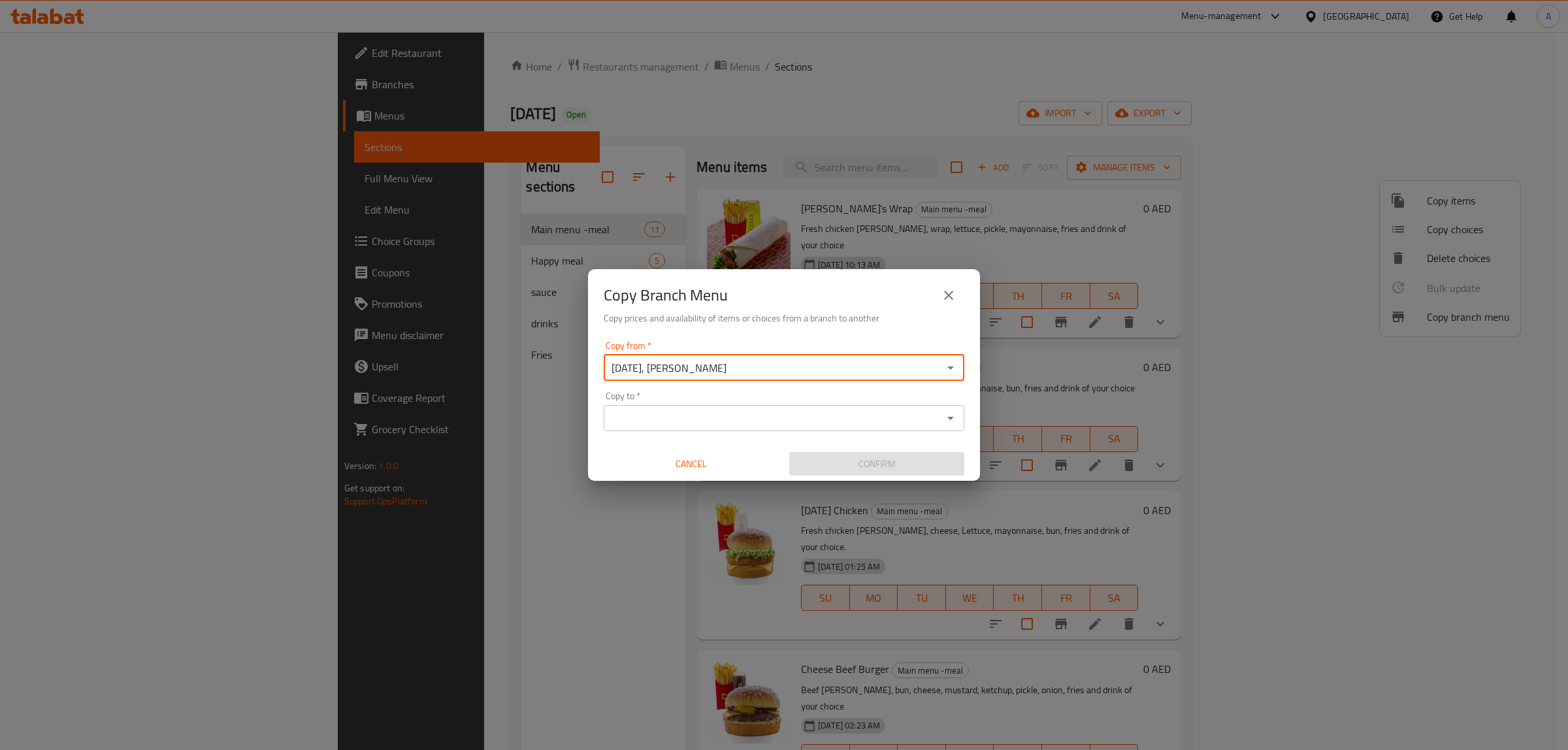
click at [713, 418] on input "Copy to   *" at bounding box center [773, 418] width 331 height 18
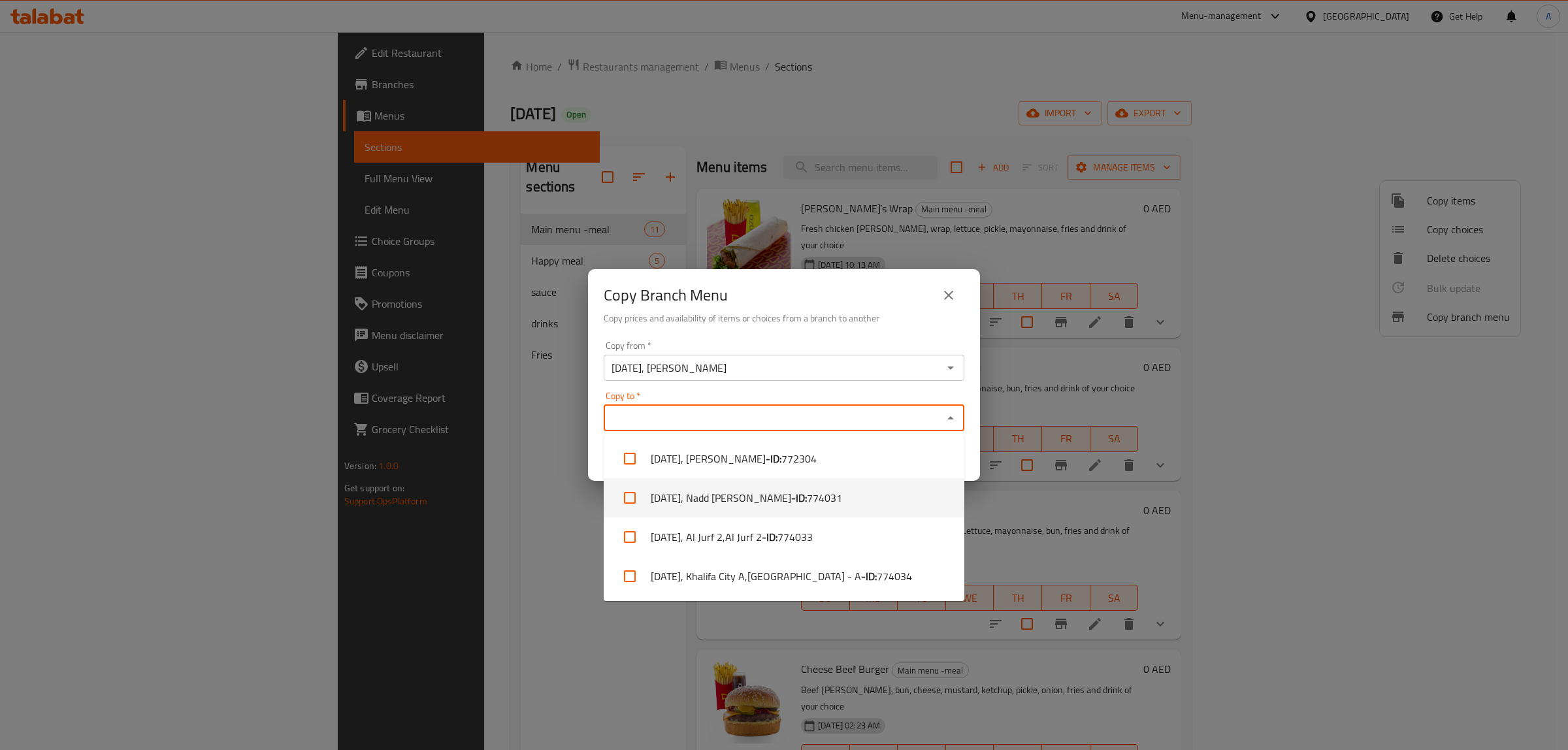
click at [729, 493] on li "DANO, Nadd Al hamar - ID: 774031" at bounding box center [784, 497] width 361 height 39
checkbox input "true"
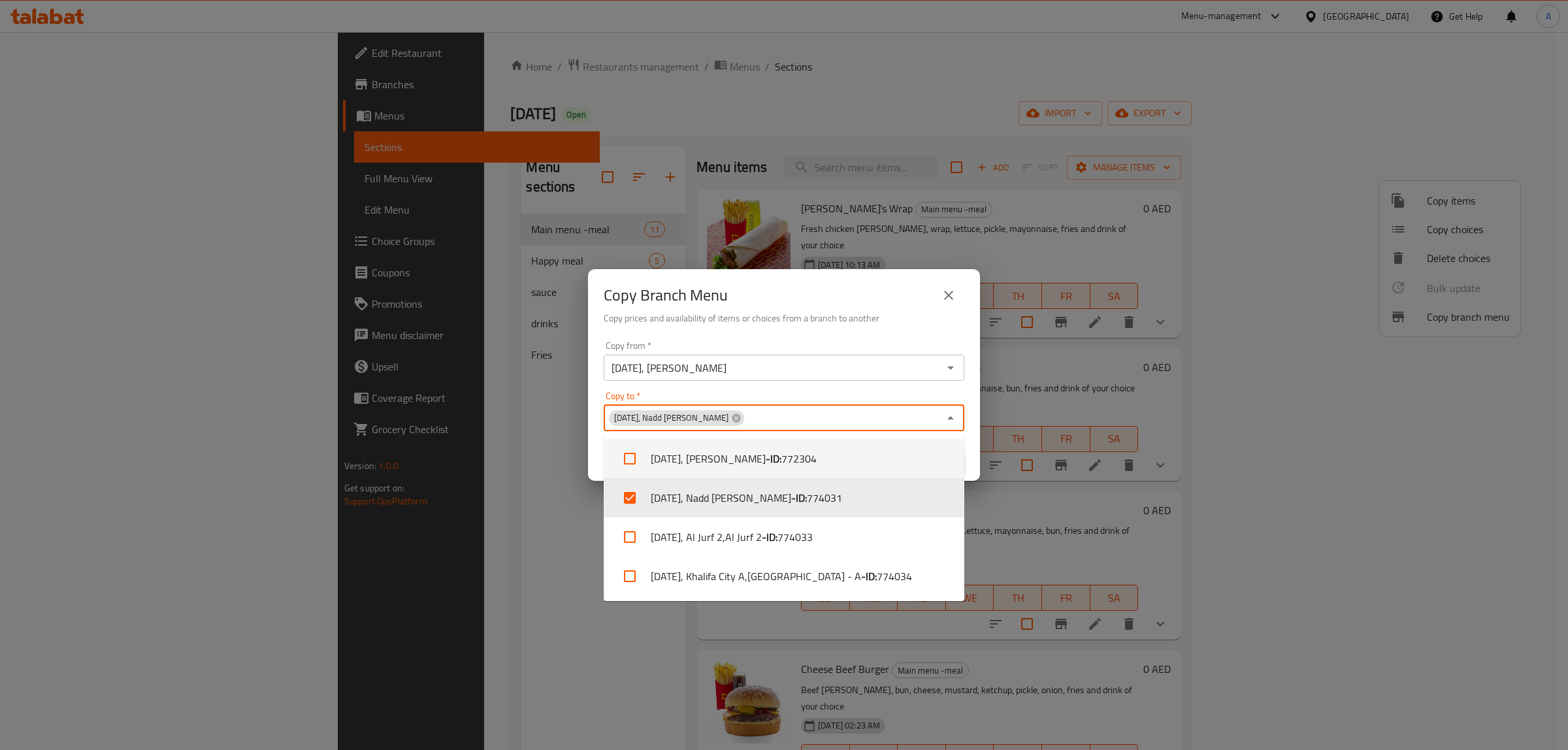
click at [752, 332] on div "Copy Branch Menu Copy prices and availability of items or choices from a branch…" at bounding box center [784, 302] width 392 height 67
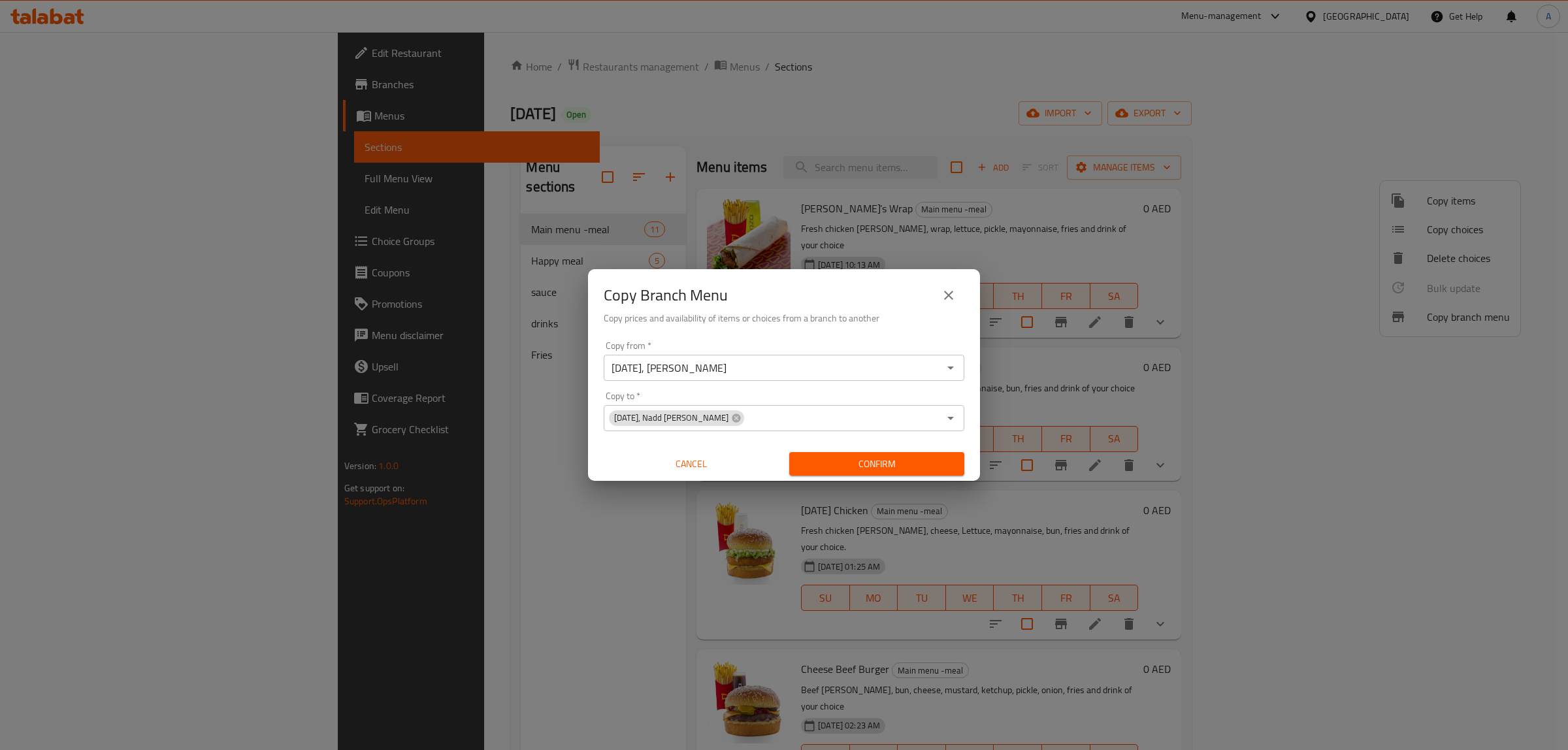
click at [871, 465] on span "Confirm" at bounding box center [876, 465] width 154 height 16
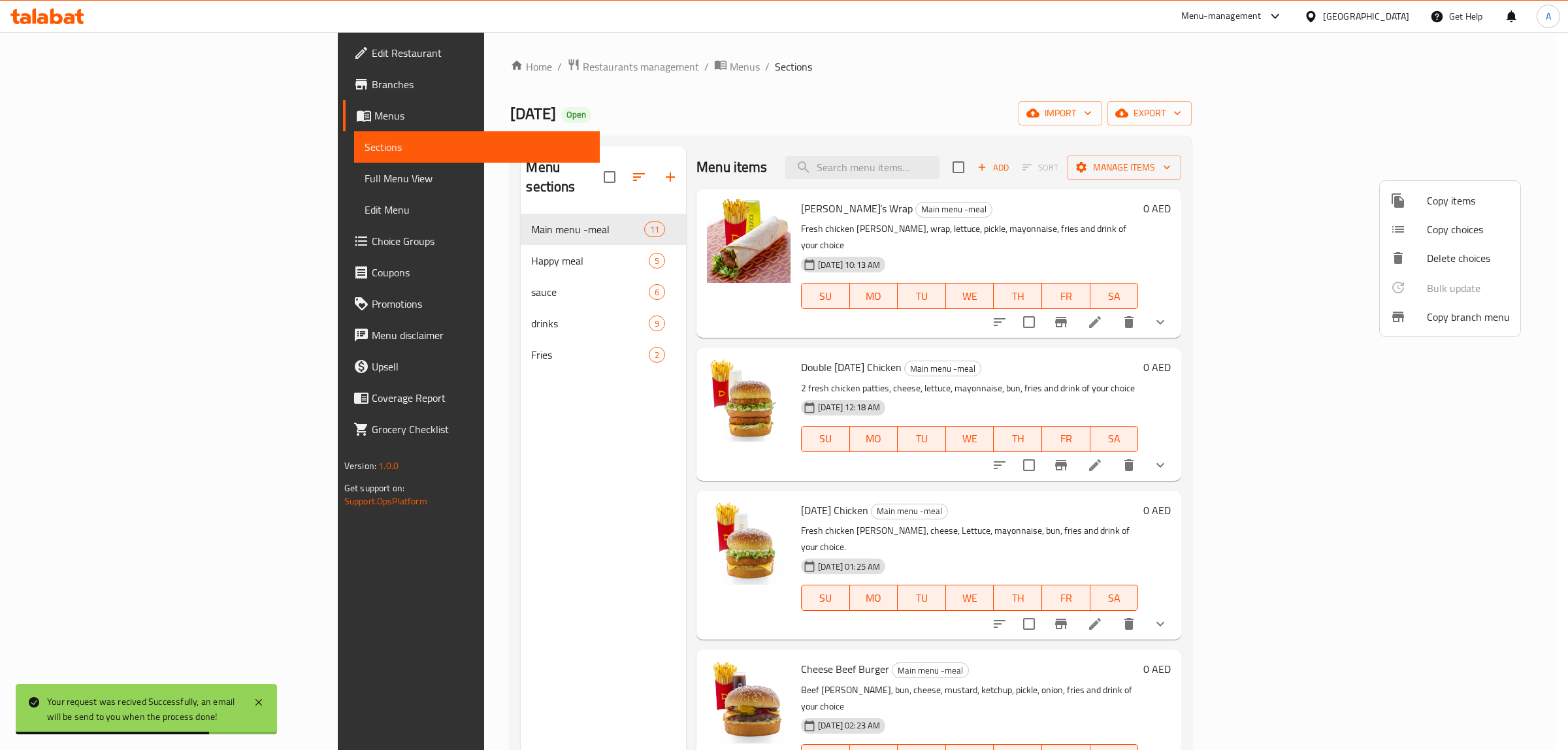
click at [92, 79] on div at bounding box center [784, 375] width 1568 height 750
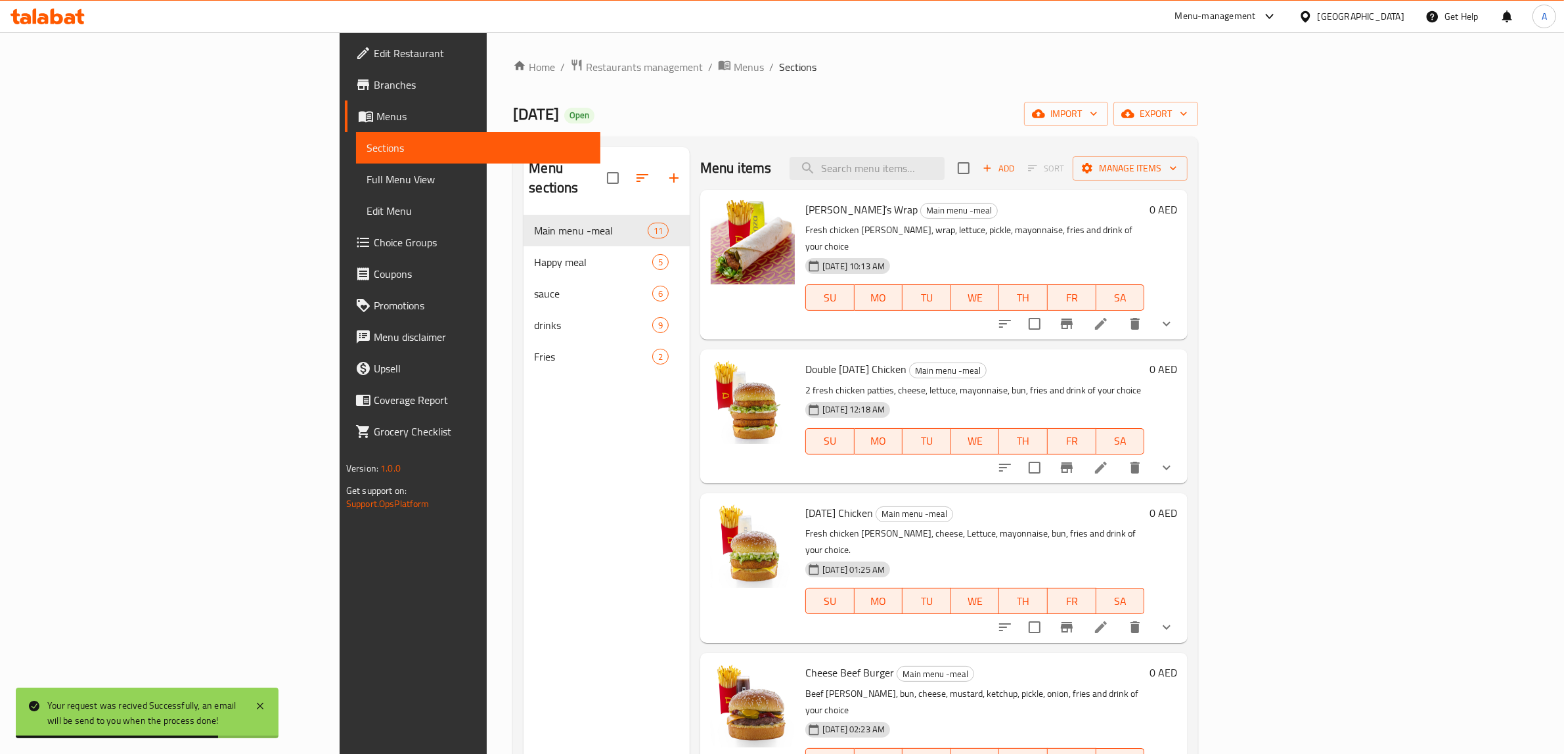
click at [374, 82] on span "Branches" at bounding box center [482, 85] width 217 height 16
